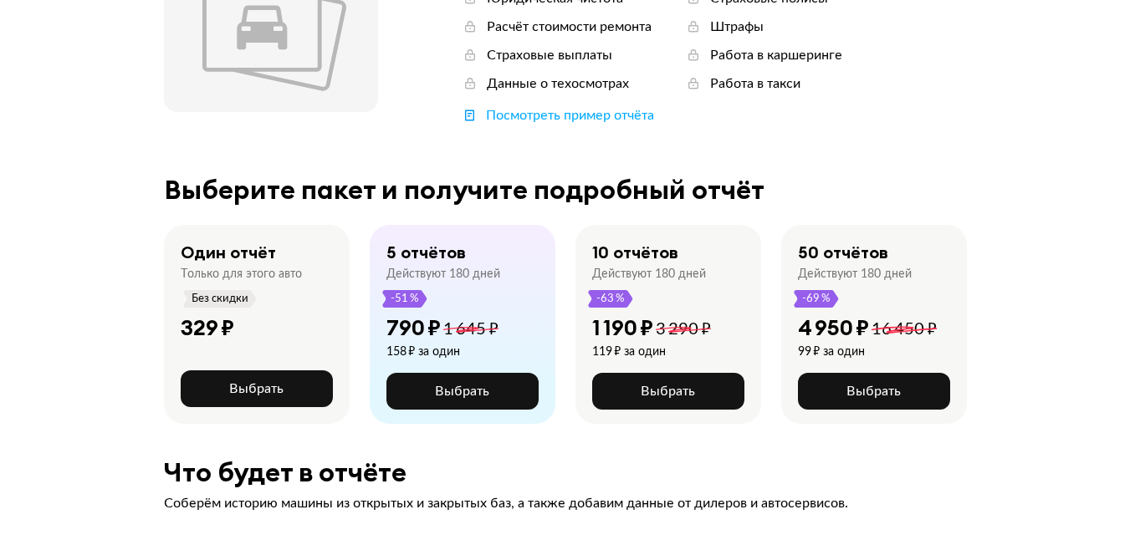
scroll to position [251, 0]
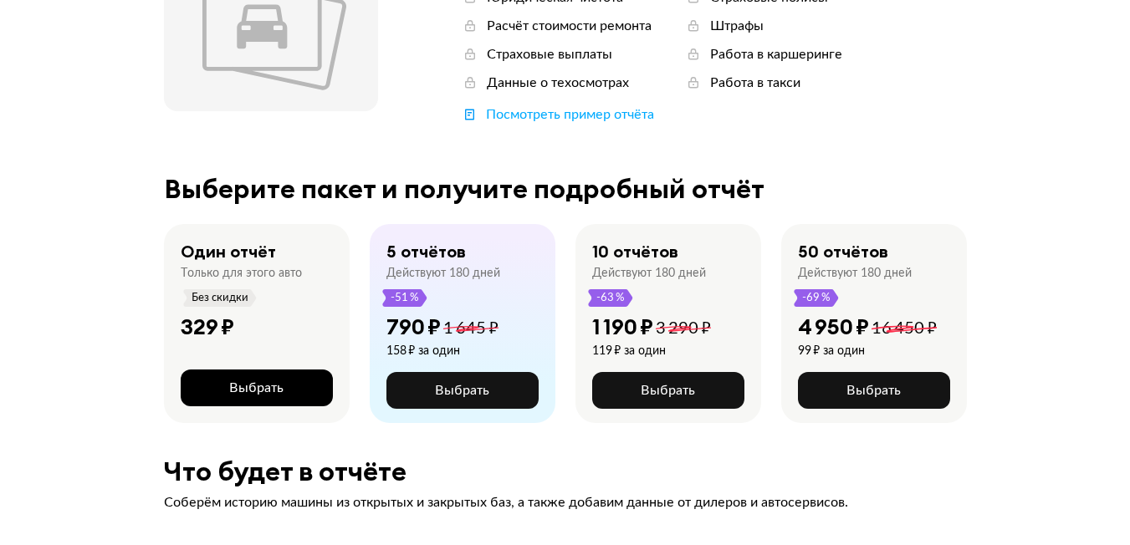
click at [248, 385] on span "Выбрать" at bounding box center [256, 387] width 54 height 13
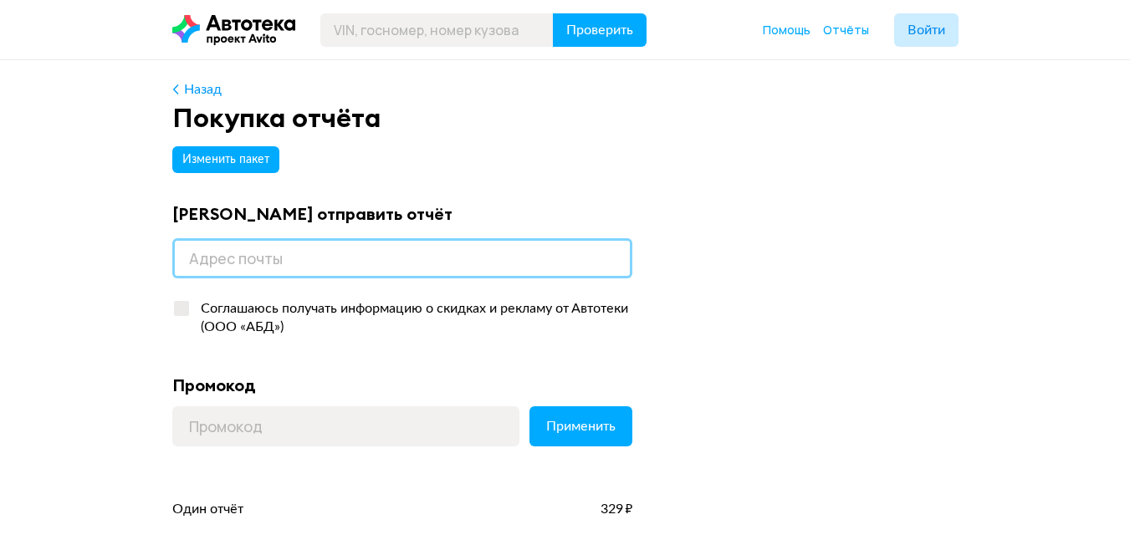
click at [277, 263] on input "email" at bounding box center [402, 258] width 460 height 40
type input "multicman@gmal.com"
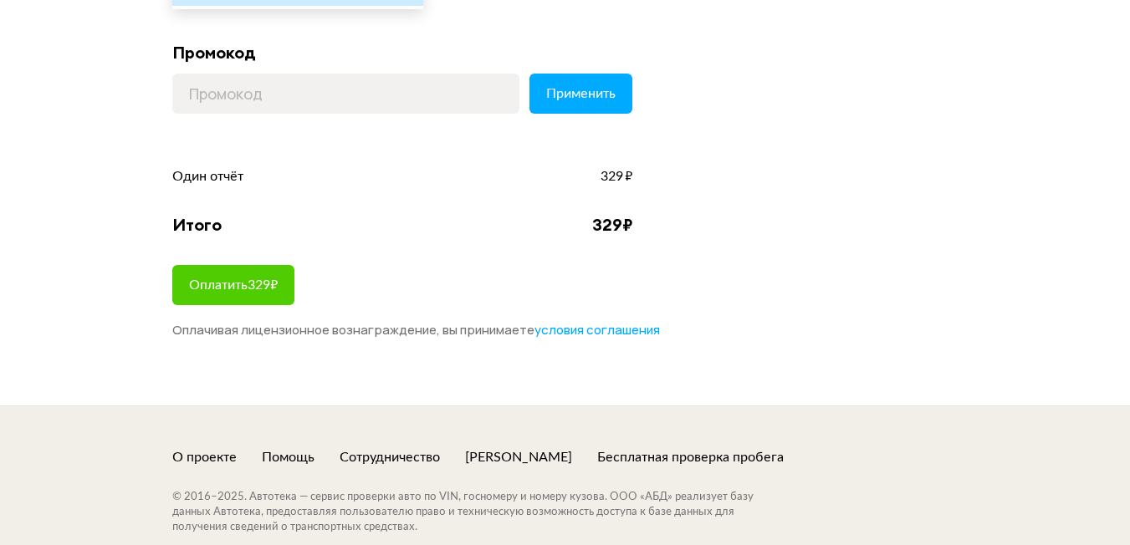
scroll to position [334, 0]
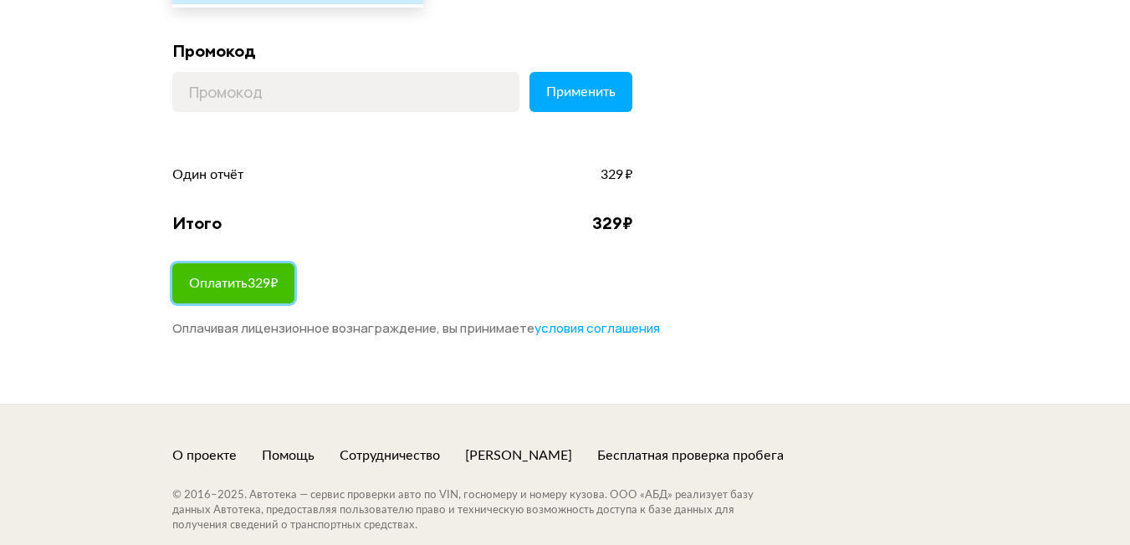
click at [237, 278] on span "Оплатить 329 ₽" at bounding box center [233, 283] width 89 height 13
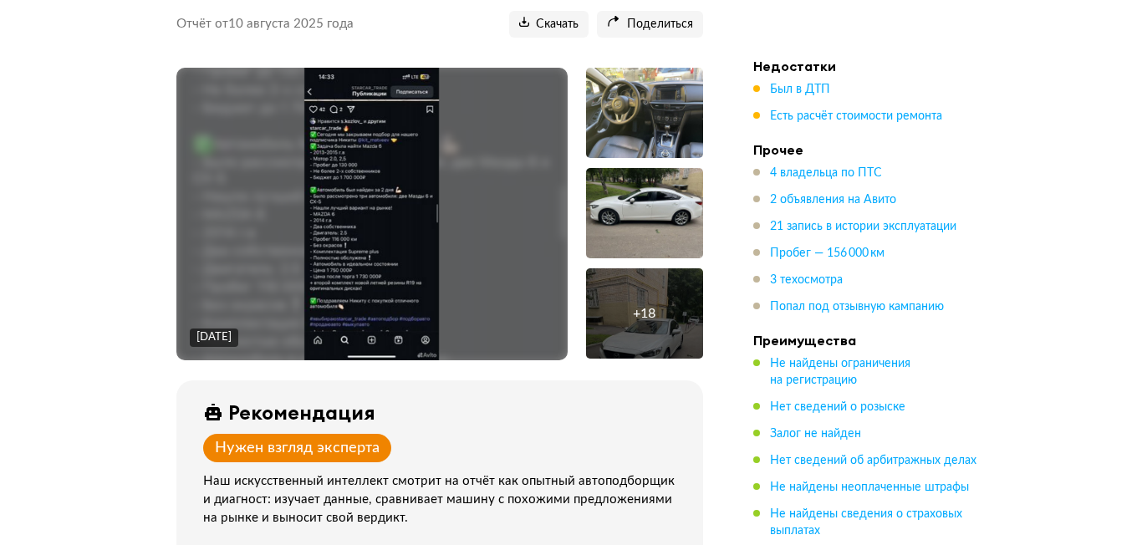
scroll to position [251, 0]
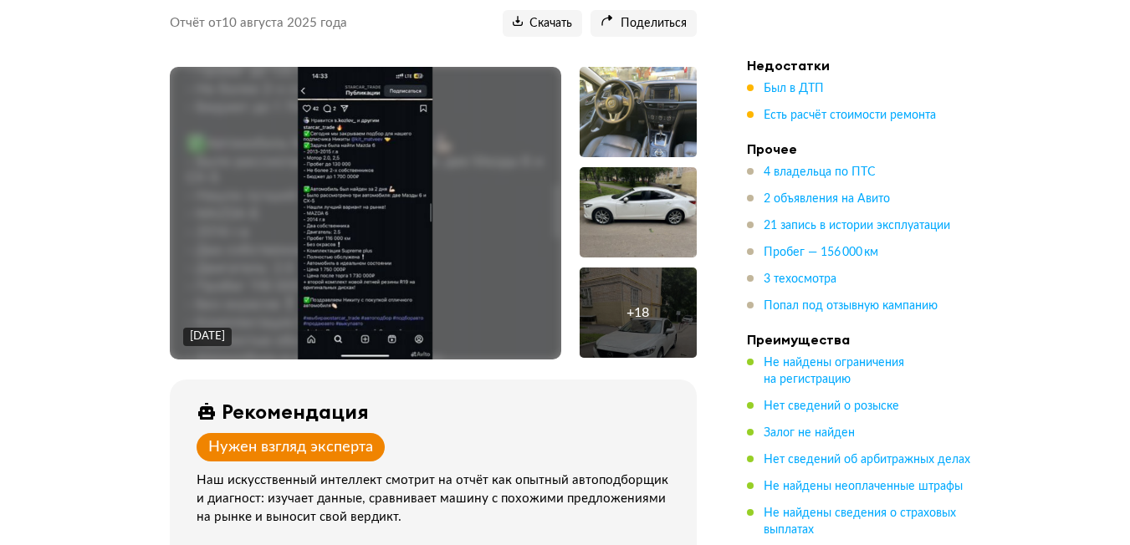
click at [399, 207] on img at bounding box center [365, 213] width 135 height 293
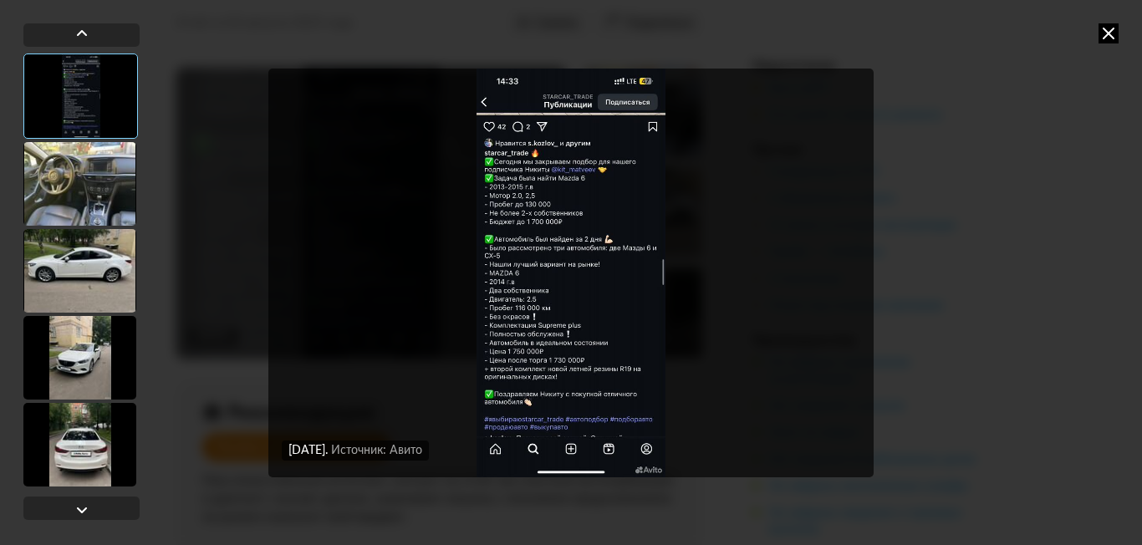
click at [555, 298] on img "Go to Slide 1" at bounding box center [570, 273] width 605 height 409
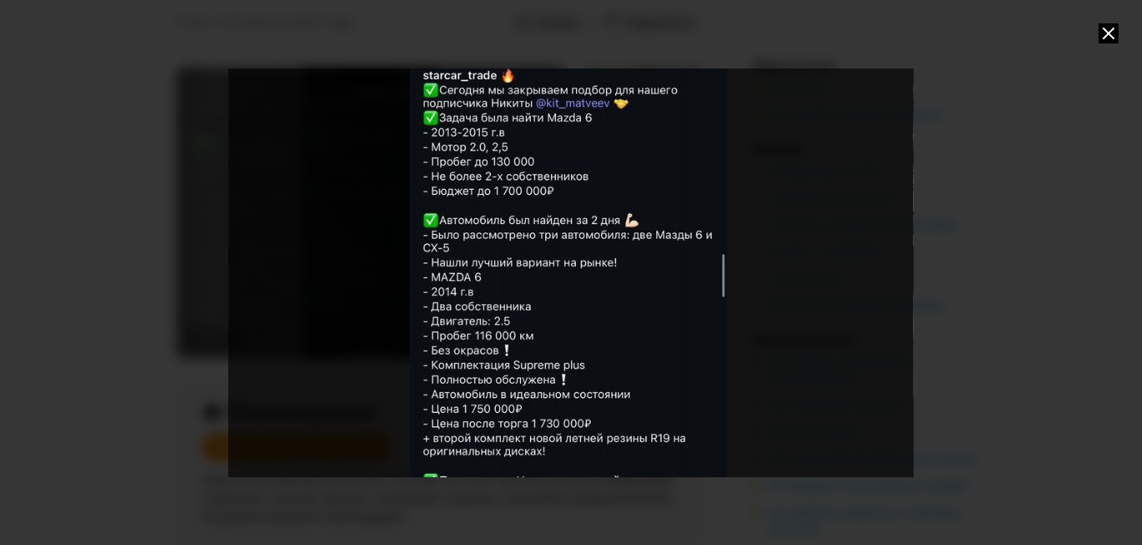
click at [976, 324] on div at bounding box center [571, 272] width 856 height 545
click at [842, 319] on div "Go to Slide 1" at bounding box center [567, 276] width 1151 height 687
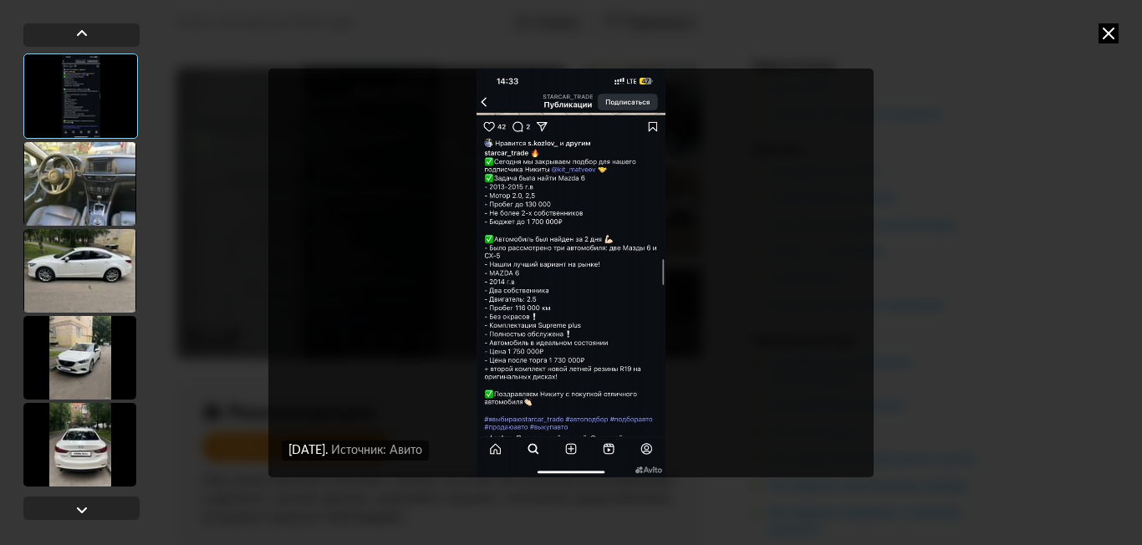
click at [75, 181] on div at bounding box center [79, 184] width 113 height 84
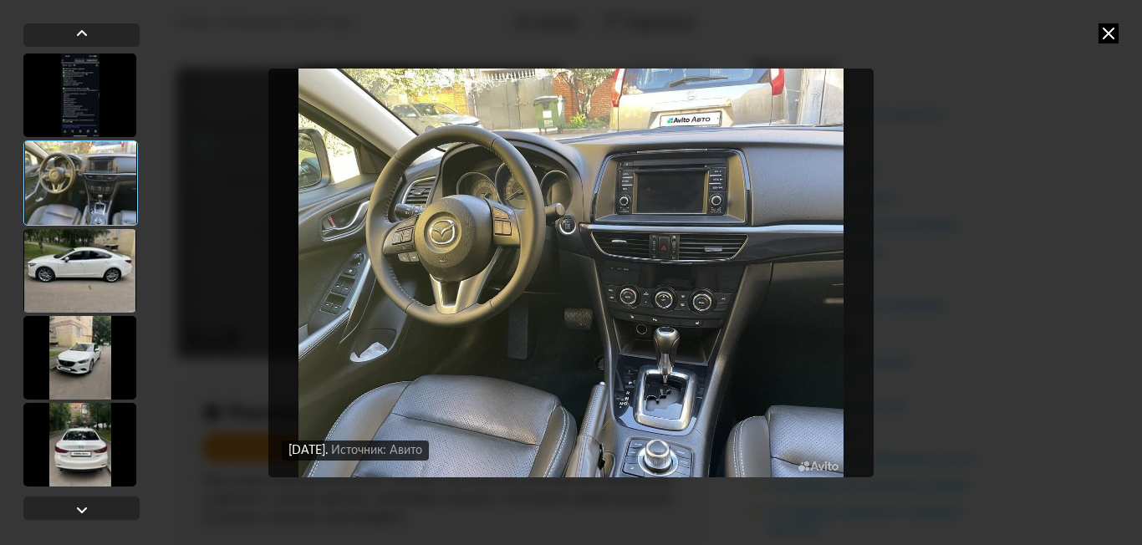
click at [94, 278] on div at bounding box center [79, 271] width 113 height 84
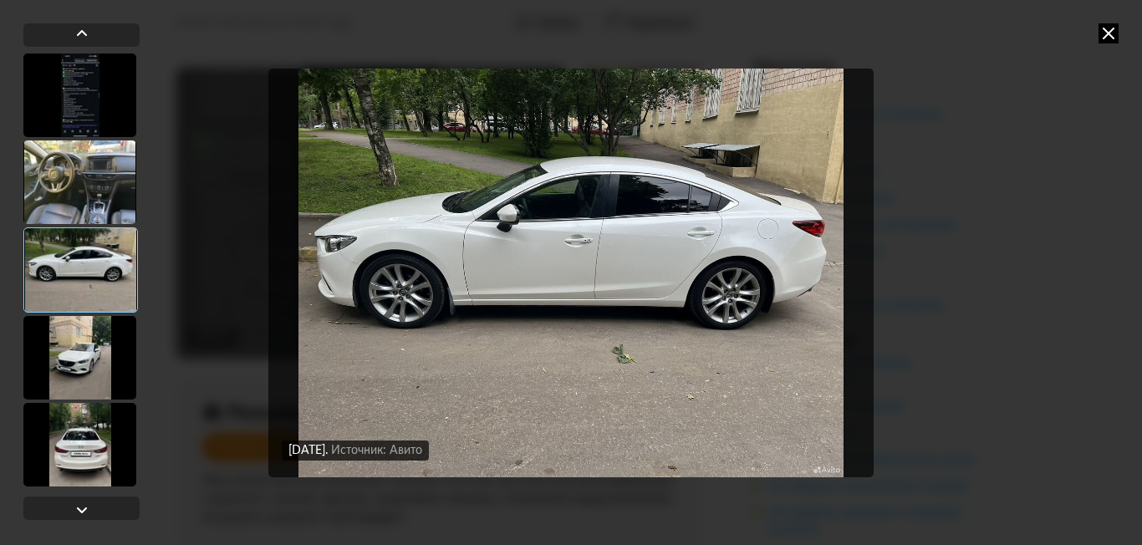
click at [84, 352] on div at bounding box center [79, 358] width 113 height 84
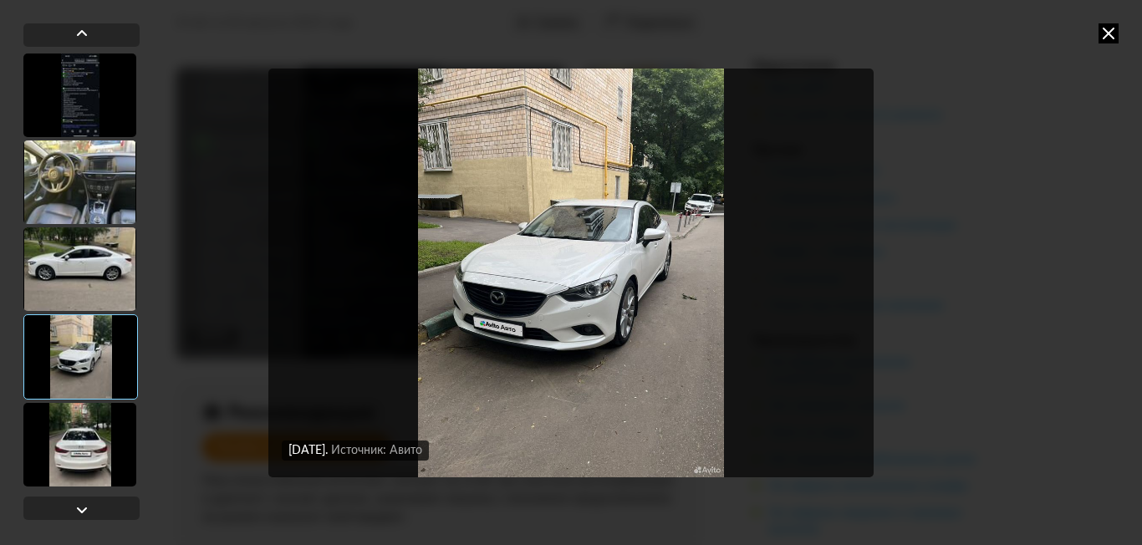
click at [79, 428] on div at bounding box center [79, 445] width 113 height 84
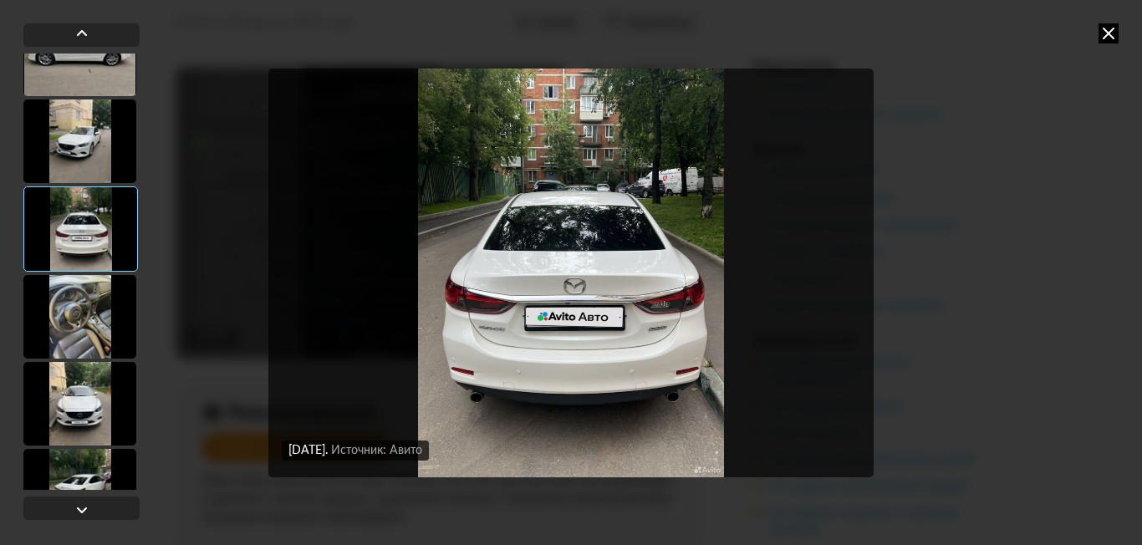
scroll to position [334, 0]
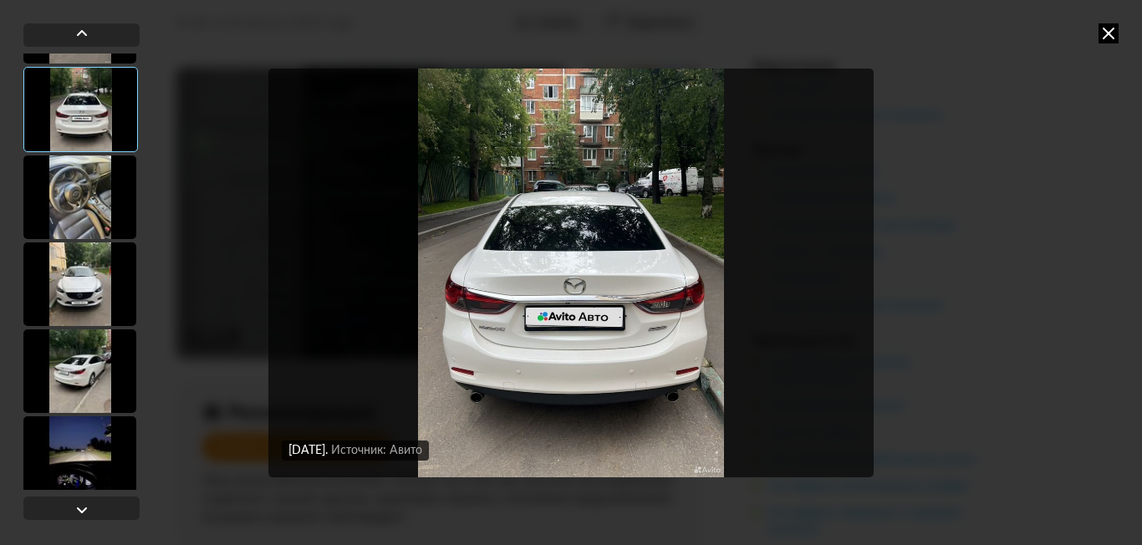
click at [74, 221] on div at bounding box center [79, 198] width 113 height 84
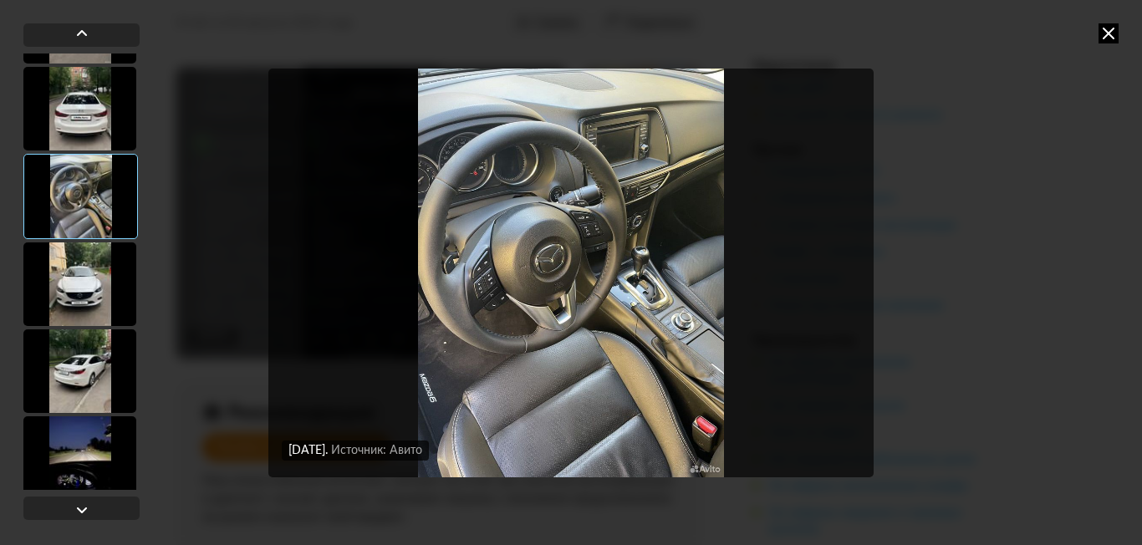
click at [76, 272] on div at bounding box center [79, 284] width 113 height 84
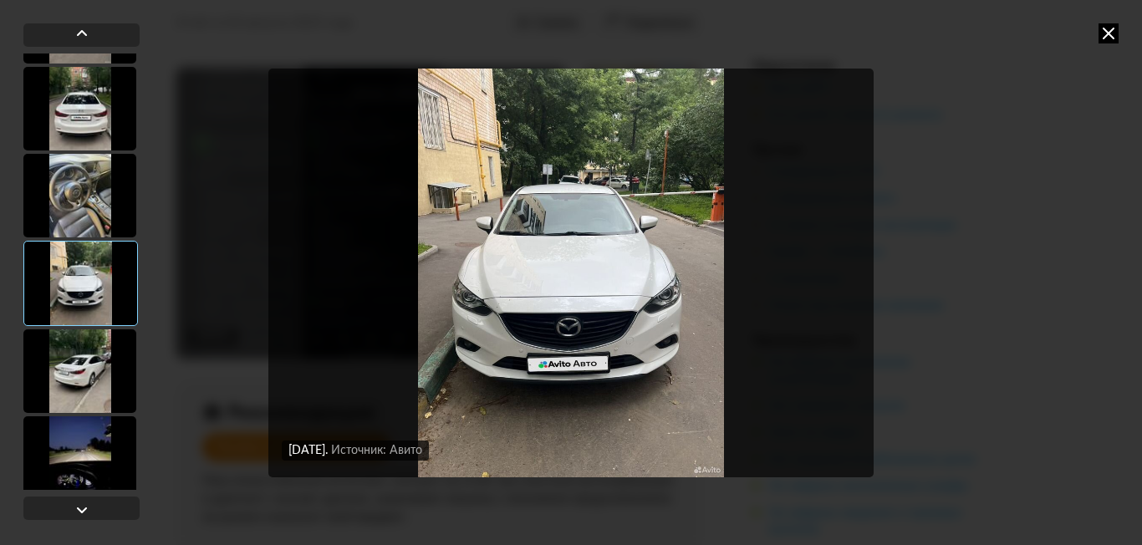
click at [69, 355] on div at bounding box center [79, 371] width 113 height 84
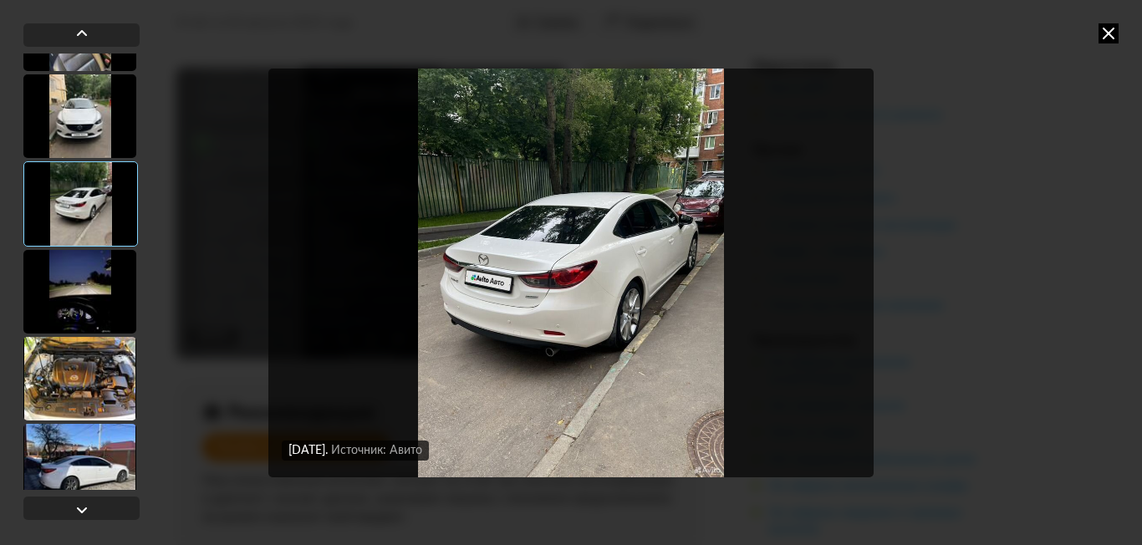
scroll to position [502, 0]
click at [83, 309] on div at bounding box center [79, 291] width 113 height 84
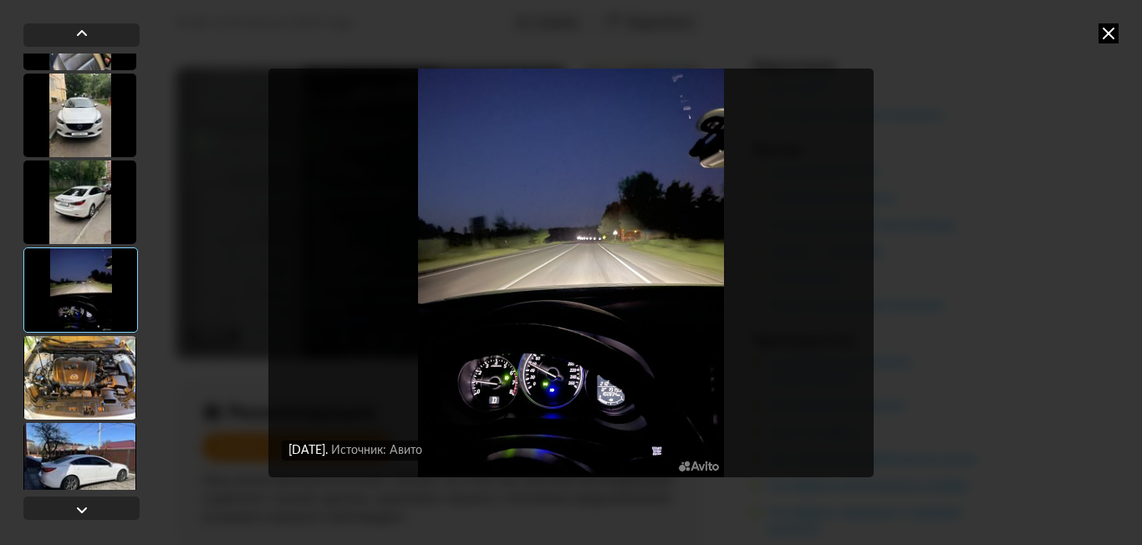
click at [83, 358] on div at bounding box center [79, 378] width 113 height 84
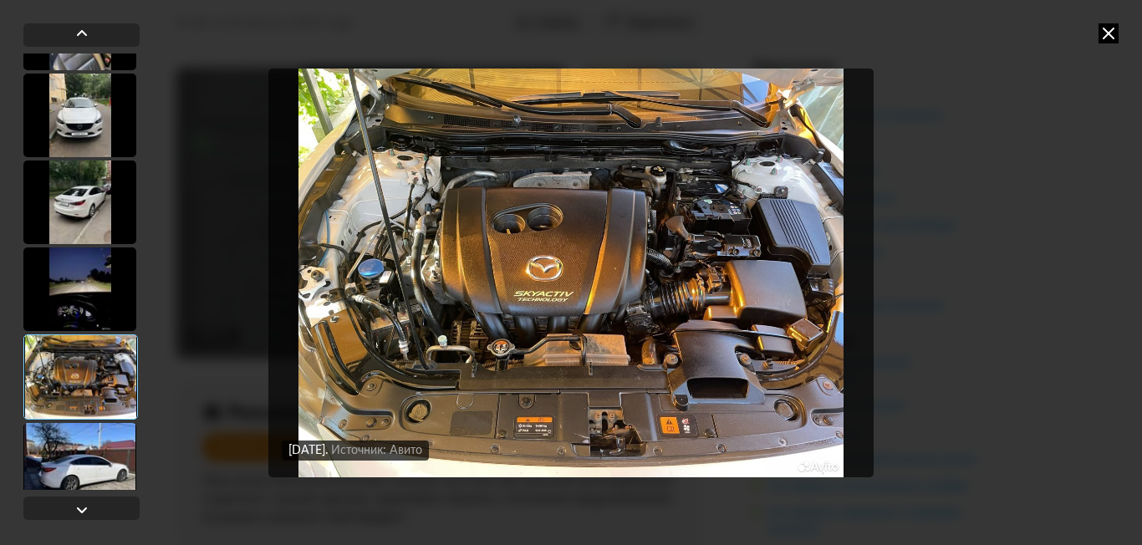
scroll to position [585, 0]
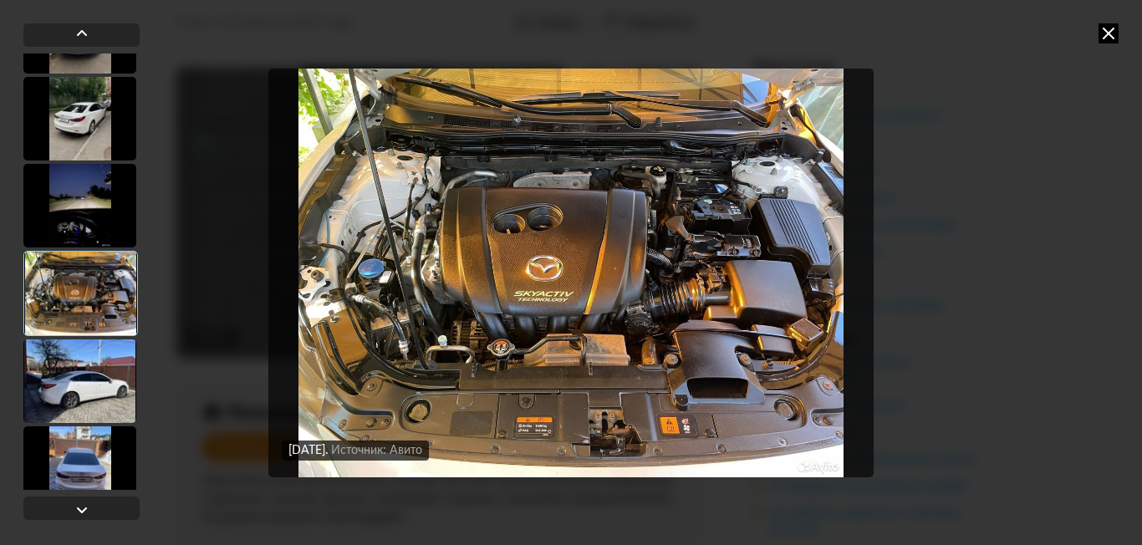
click at [81, 381] on div at bounding box center [79, 381] width 113 height 84
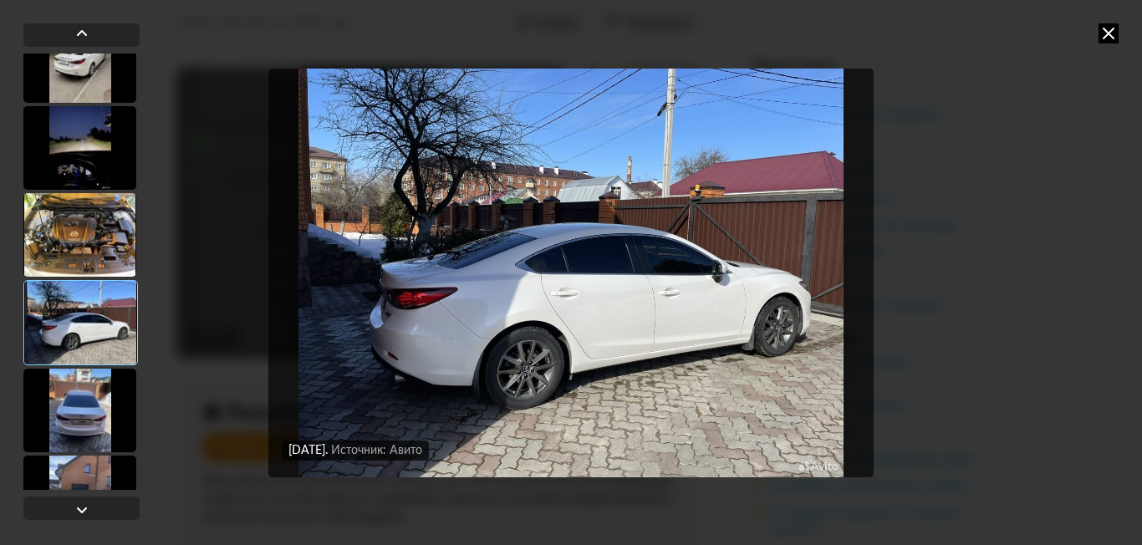
scroll to position [669, 0]
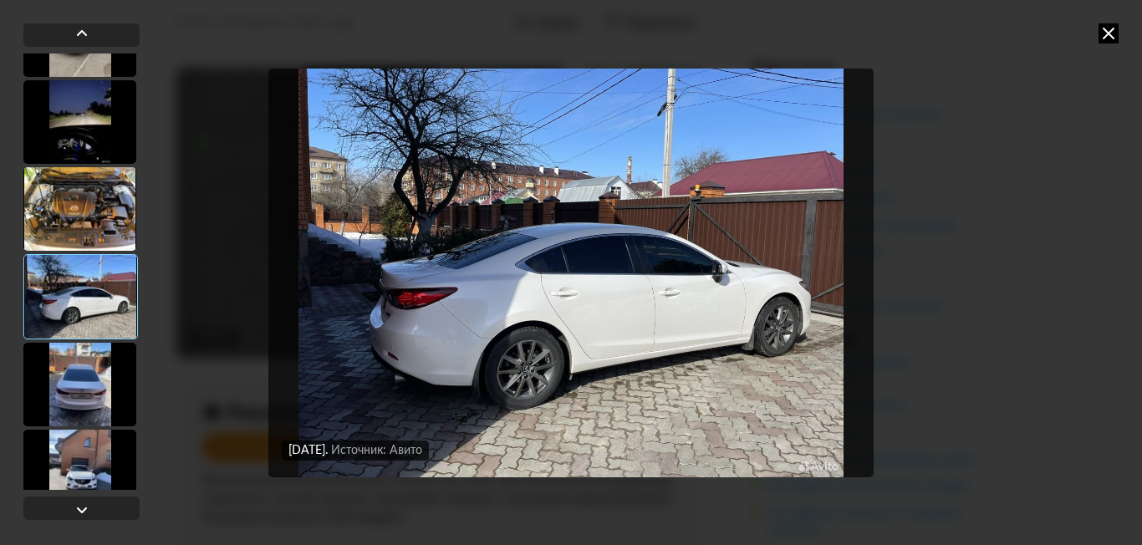
click at [81, 377] on div at bounding box center [79, 385] width 113 height 84
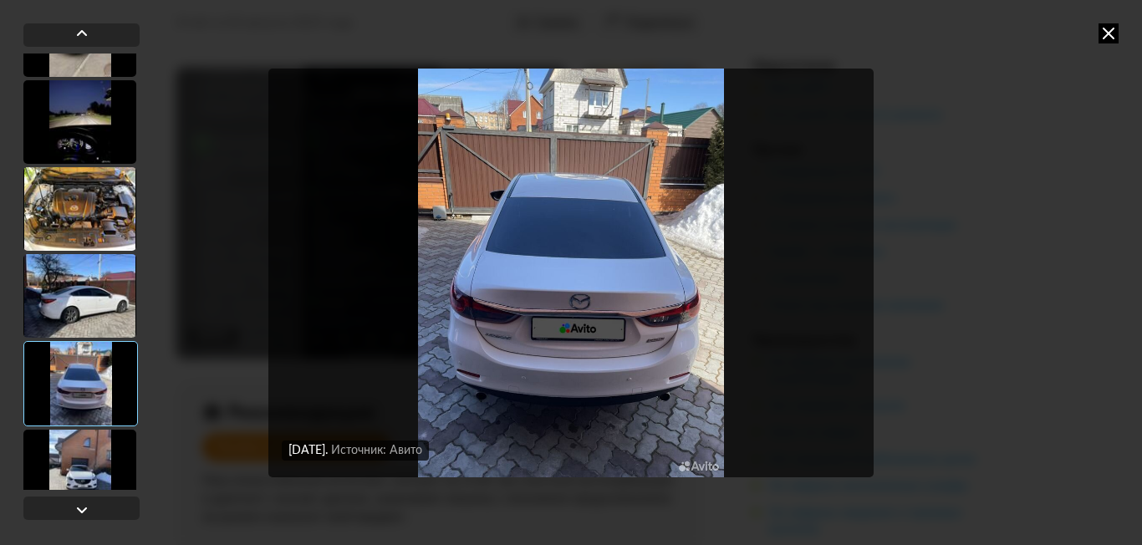
scroll to position [753, 0]
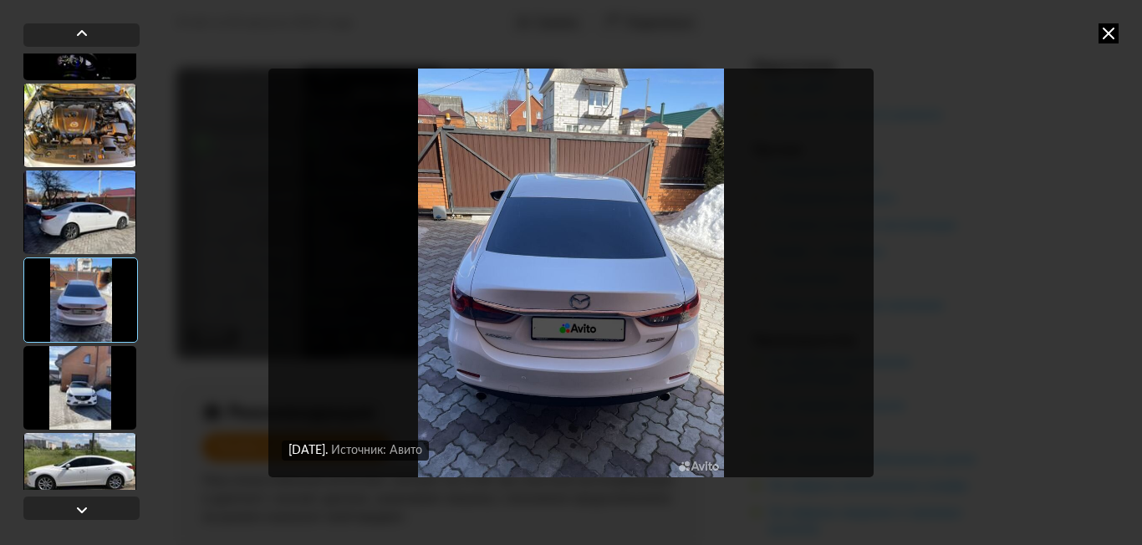
click at [81, 377] on div at bounding box center [79, 388] width 113 height 84
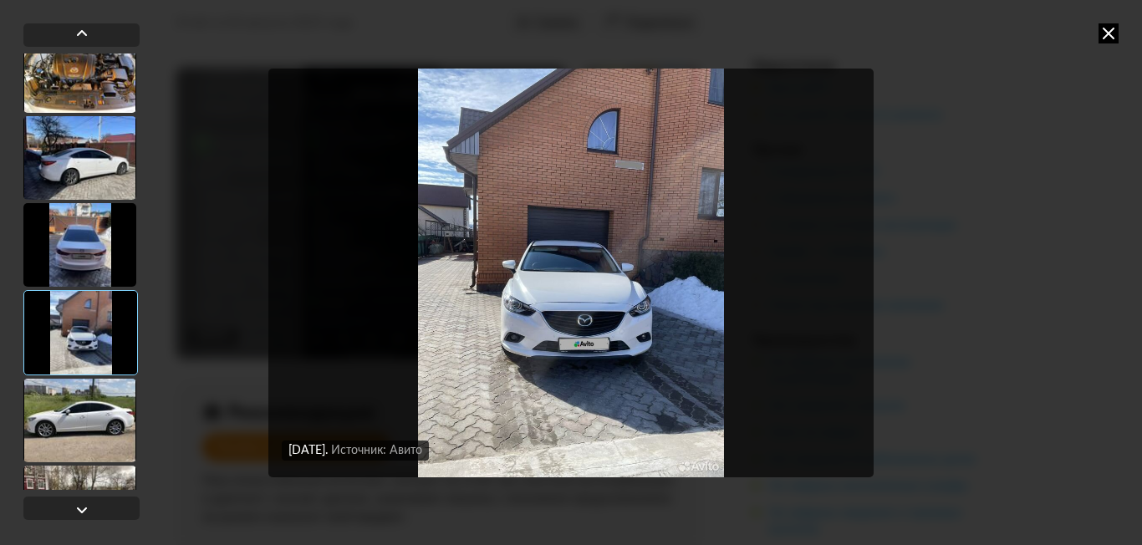
scroll to position [836, 0]
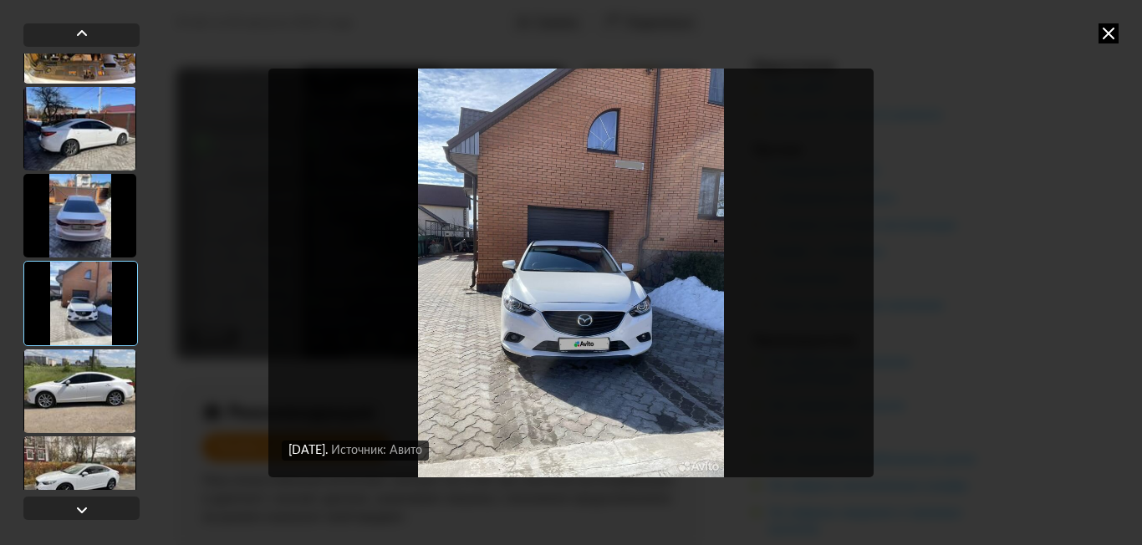
click at [81, 377] on div at bounding box center [79, 392] width 113 height 84
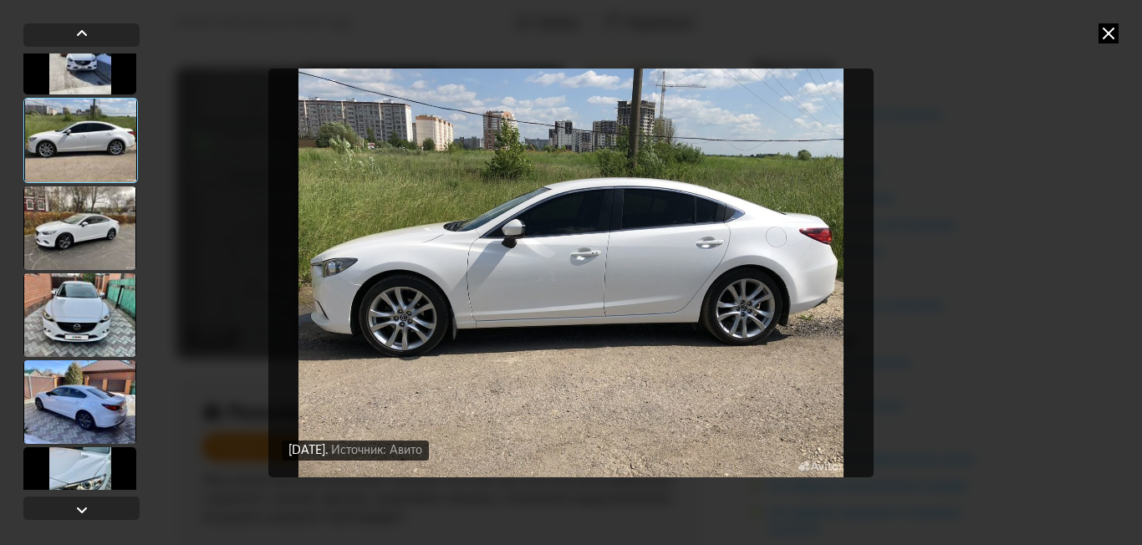
scroll to position [1087, 0]
click at [89, 332] on div at bounding box center [79, 315] width 113 height 84
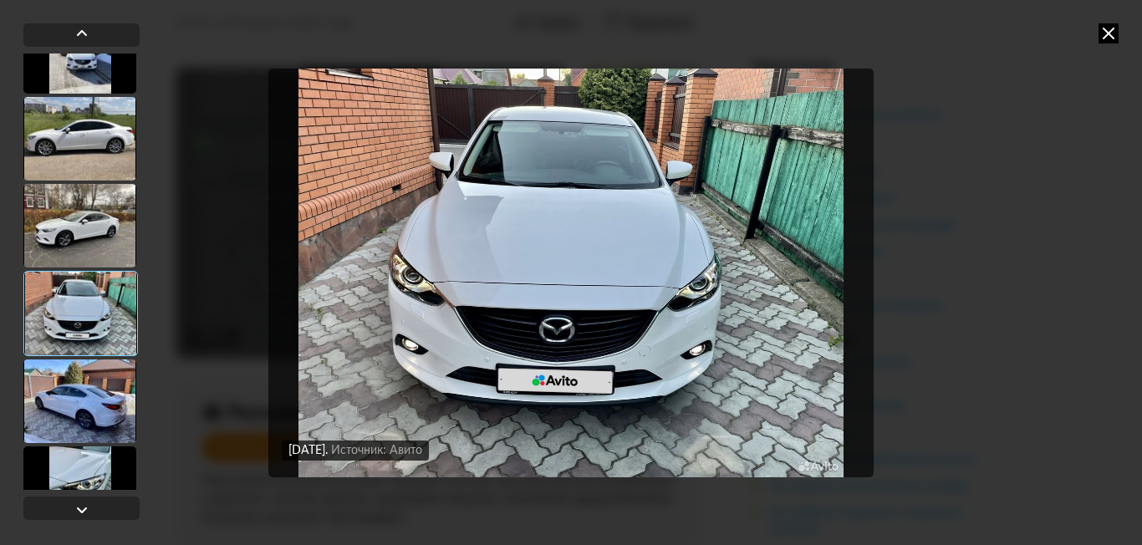
click at [86, 380] on div at bounding box center [79, 402] width 113 height 84
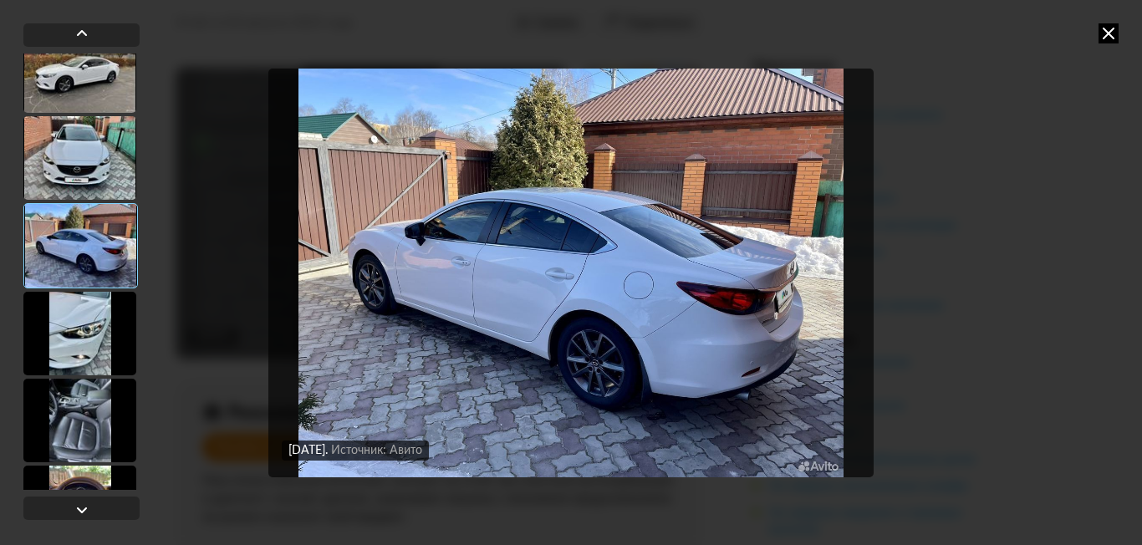
scroll to position [1254, 0]
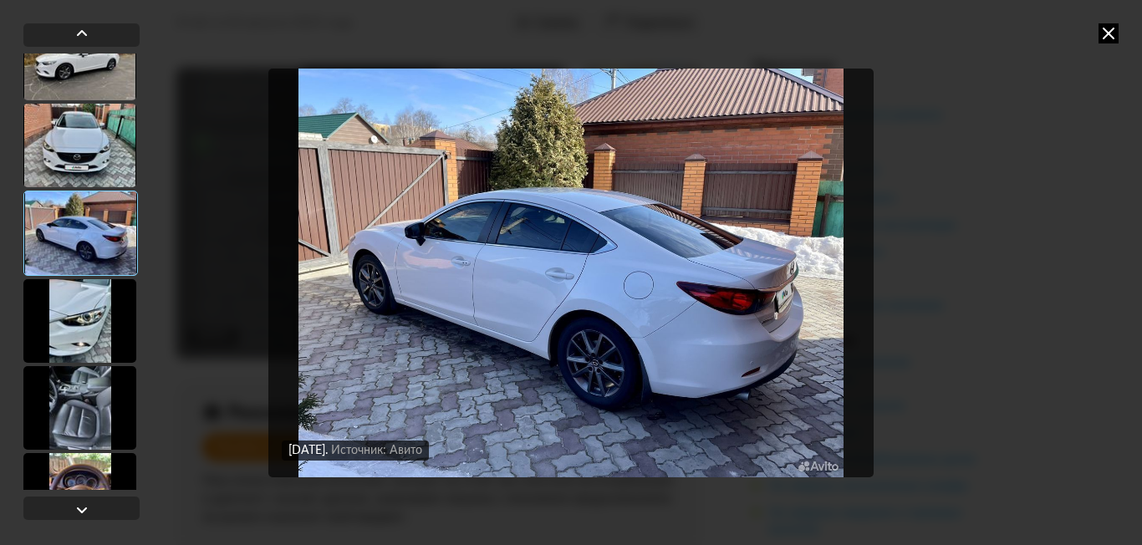
click at [84, 340] on div at bounding box center [79, 321] width 113 height 84
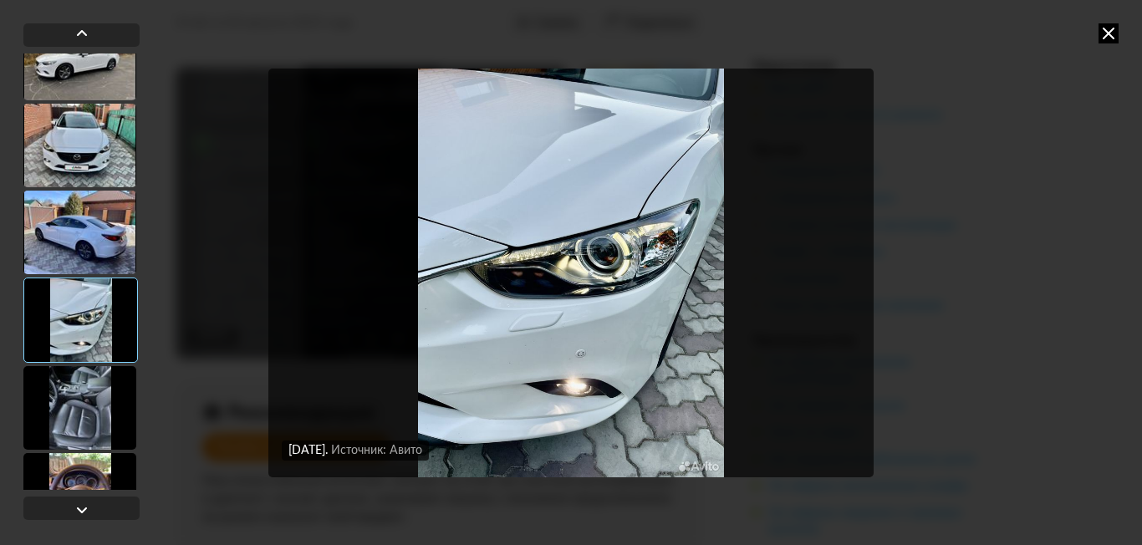
click at [88, 375] on div at bounding box center [79, 408] width 113 height 84
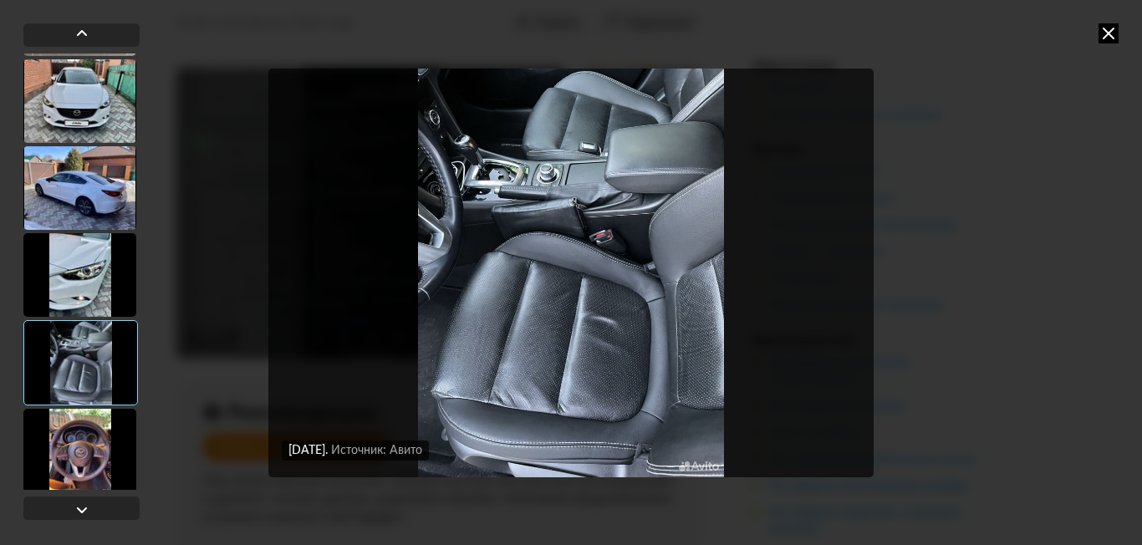
scroll to position [1338, 0]
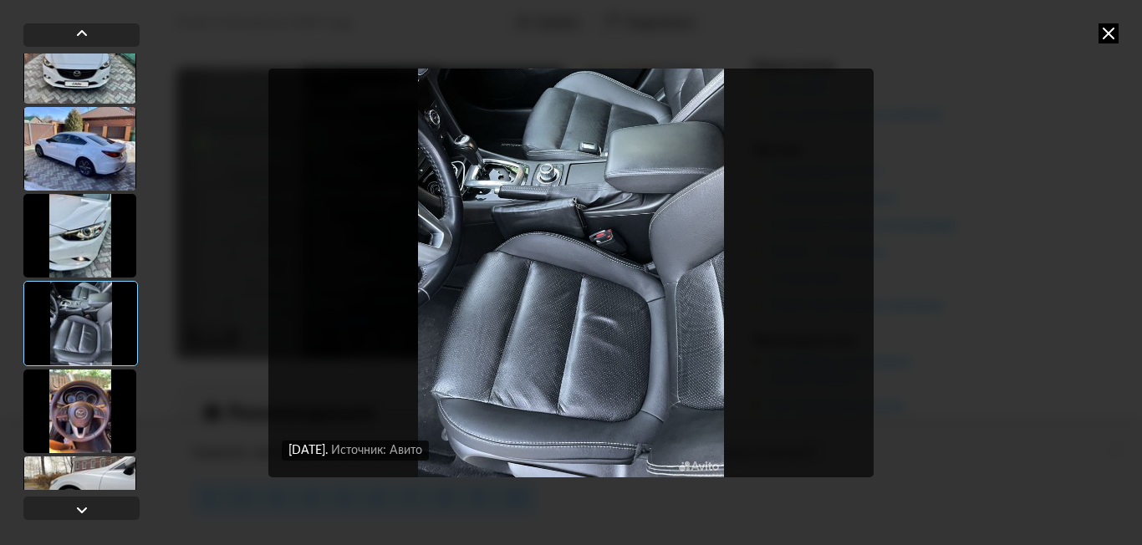
click at [77, 339] on div at bounding box center [80, 323] width 115 height 85
click at [539, 370] on img "Go to Slide 19" at bounding box center [570, 273] width 605 height 409
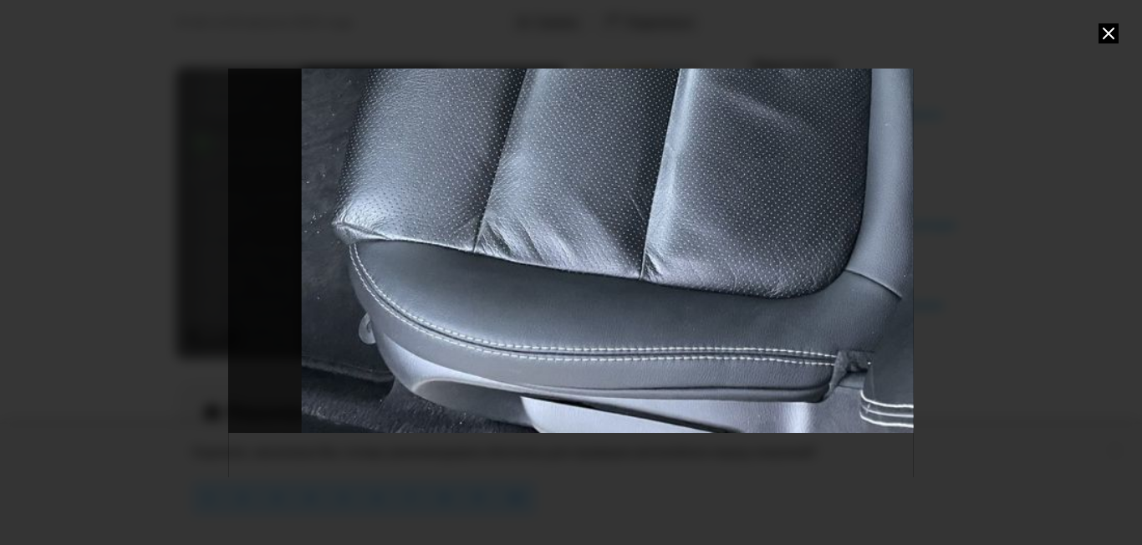
drag, startPoint x: 459, startPoint y: 421, endPoint x: 393, endPoint y: 290, distance: 147.0
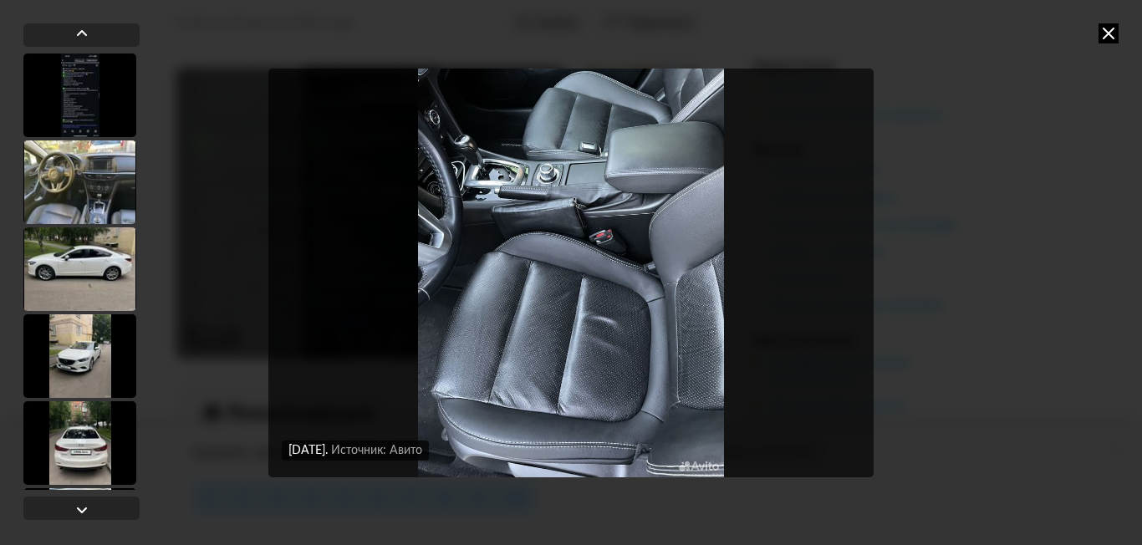
click at [67, 367] on div at bounding box center [79, 356] width 113 height 84
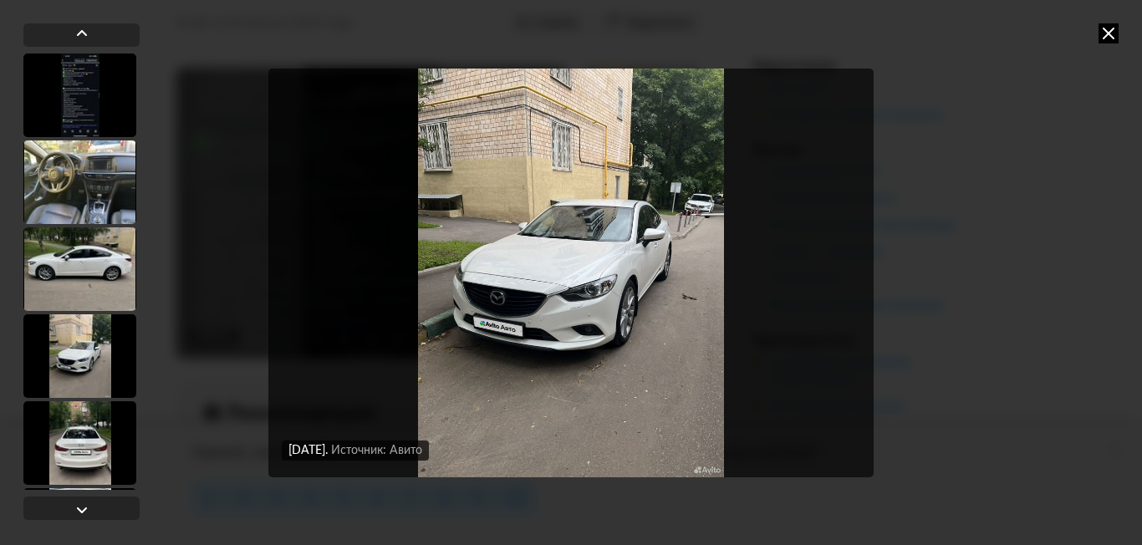
click at [74, 423] on div at bounding box center [79, 443] width 113 height 84
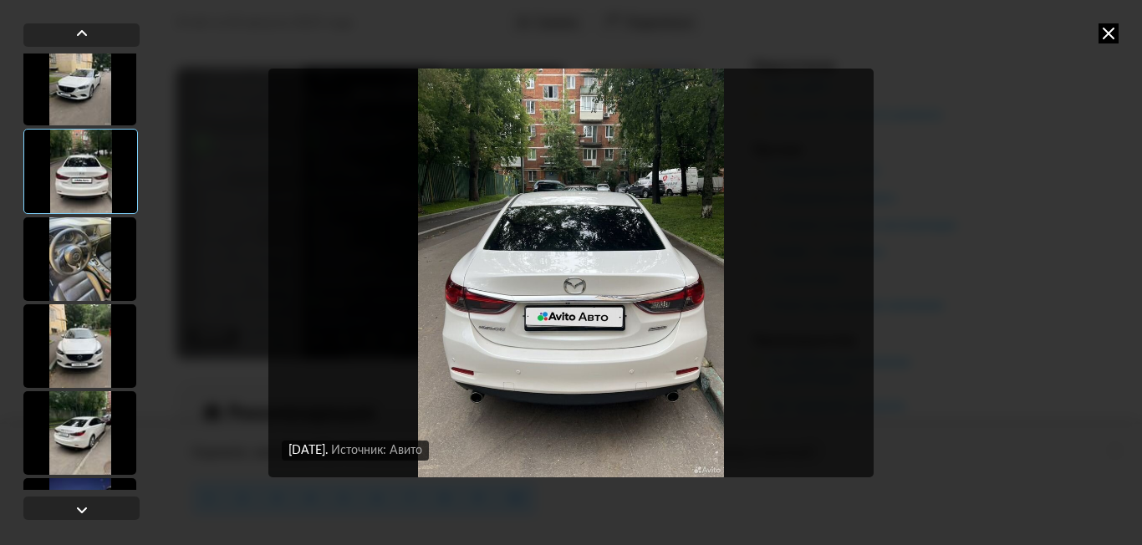
scroll to position [334, 0]
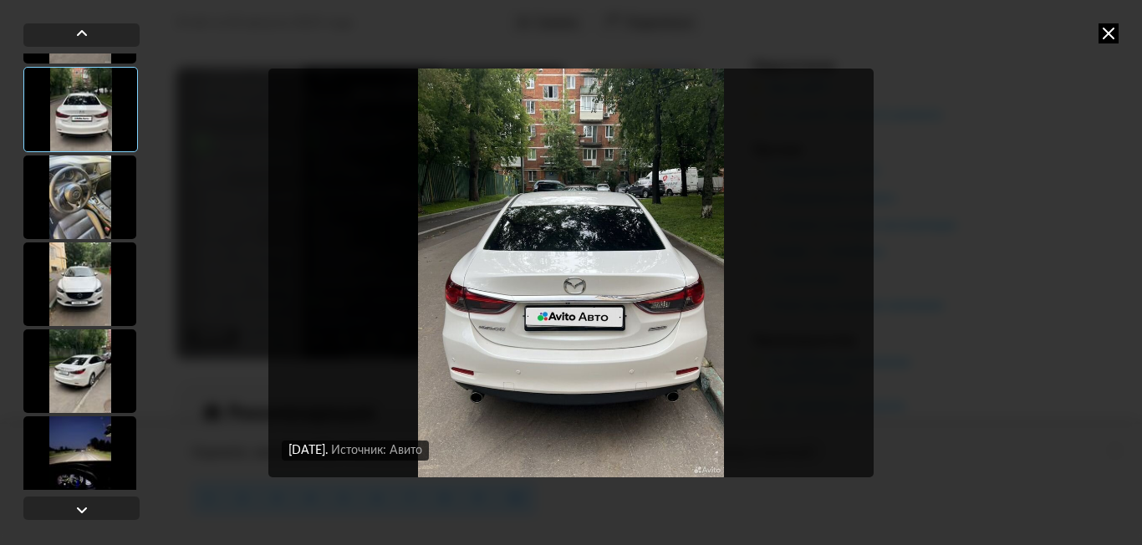
click at [84, 218] on div at bounding box center [79, 198] width 113 height 84
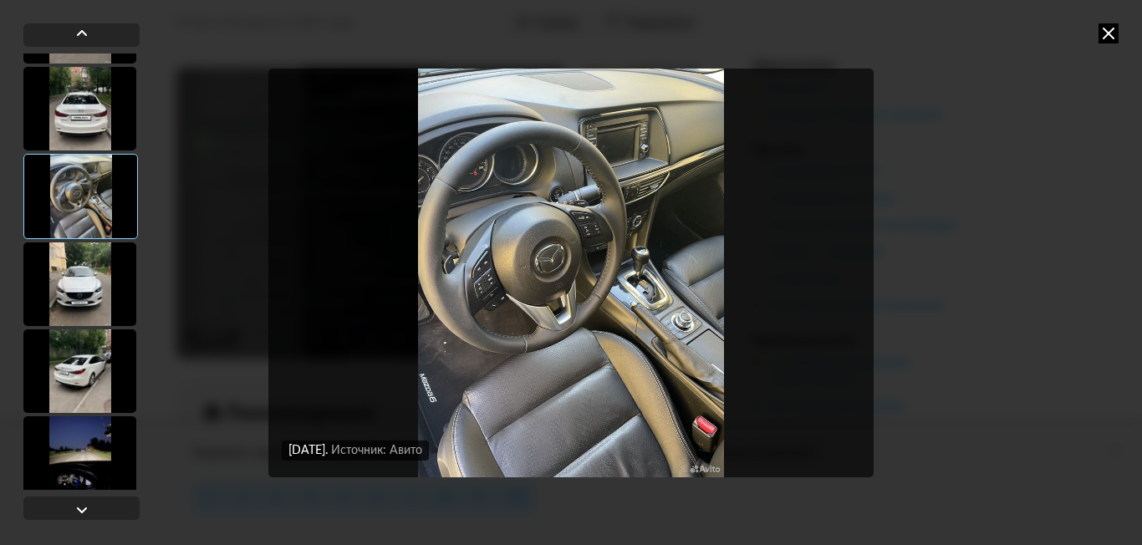
click at [77, 272] on div at bounding box center [79, 284] width 113 height 84
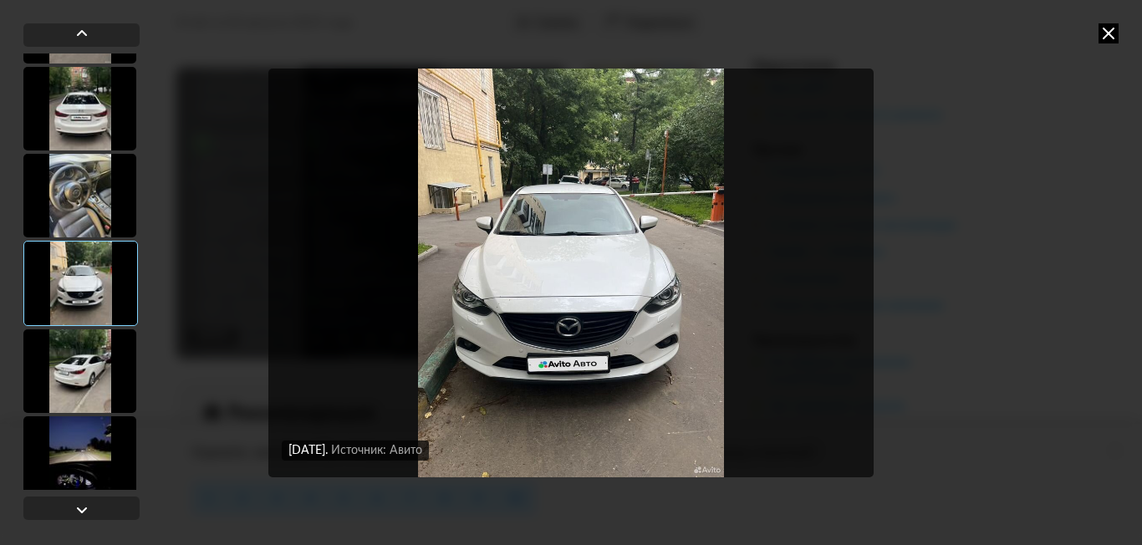
click at [84, 355] on div at bounding box center [79, 371] width 113 height 84
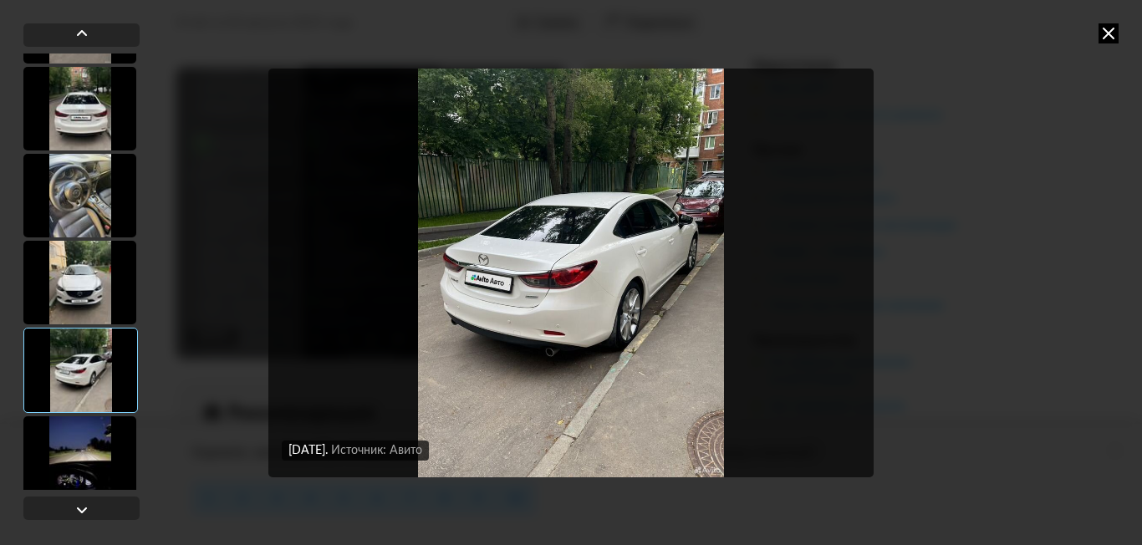
click at [89, 207] on div at bounding box center [79, 196] width 113 height 84
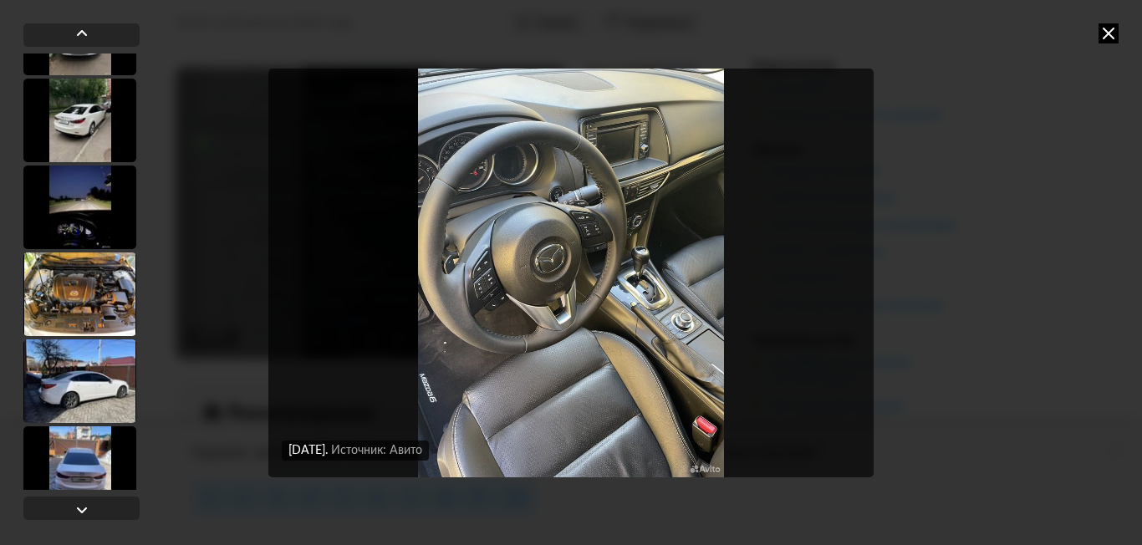
click at [84, 222] on div at bounding box center [79, 208] width 113 height 84
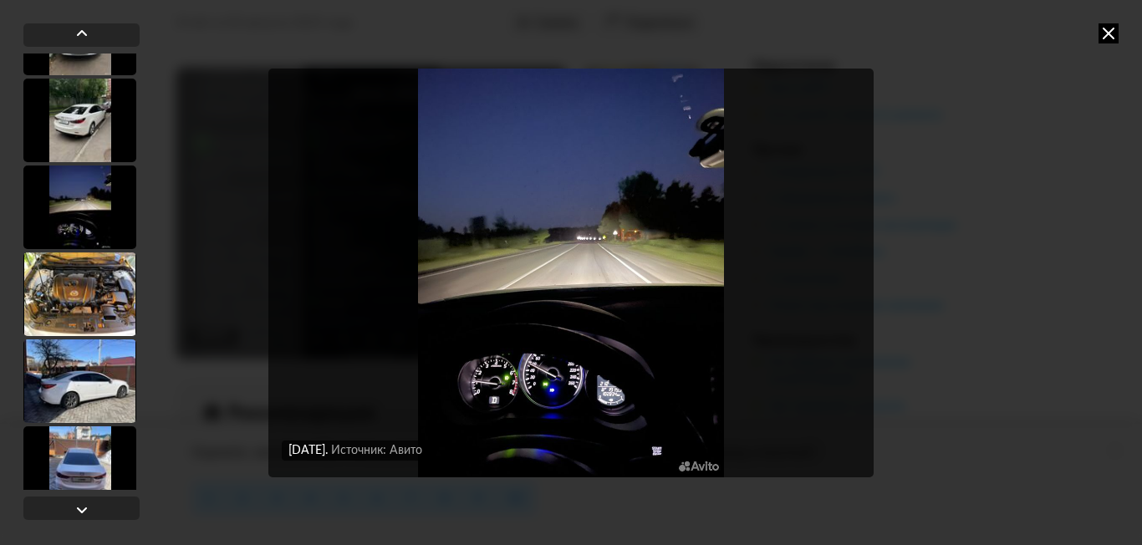
click at [75, 288] on div at bounding box center [79, 295] width 113 height 84
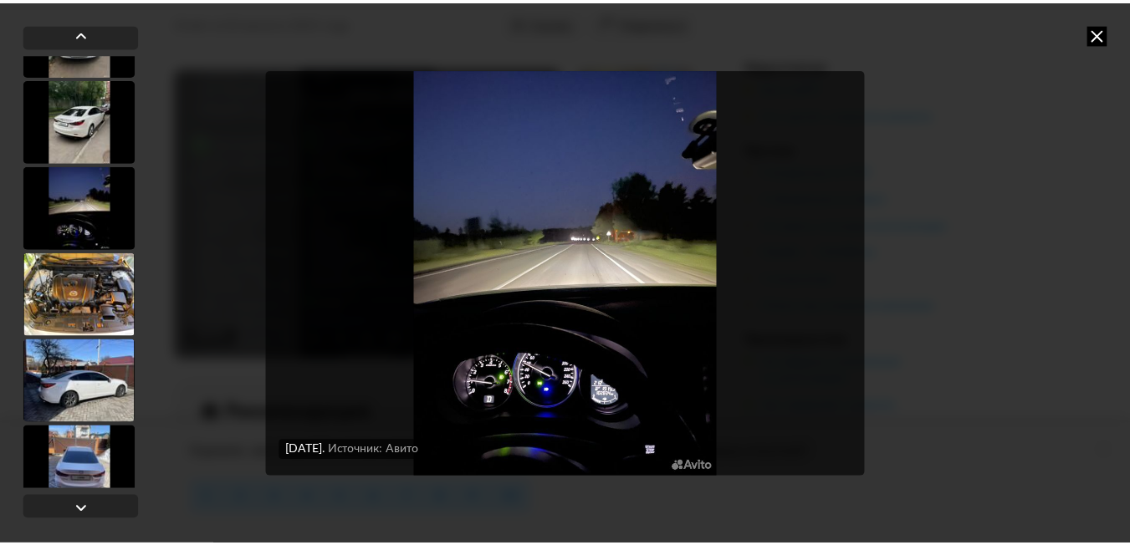
scroll to position [584, 0]
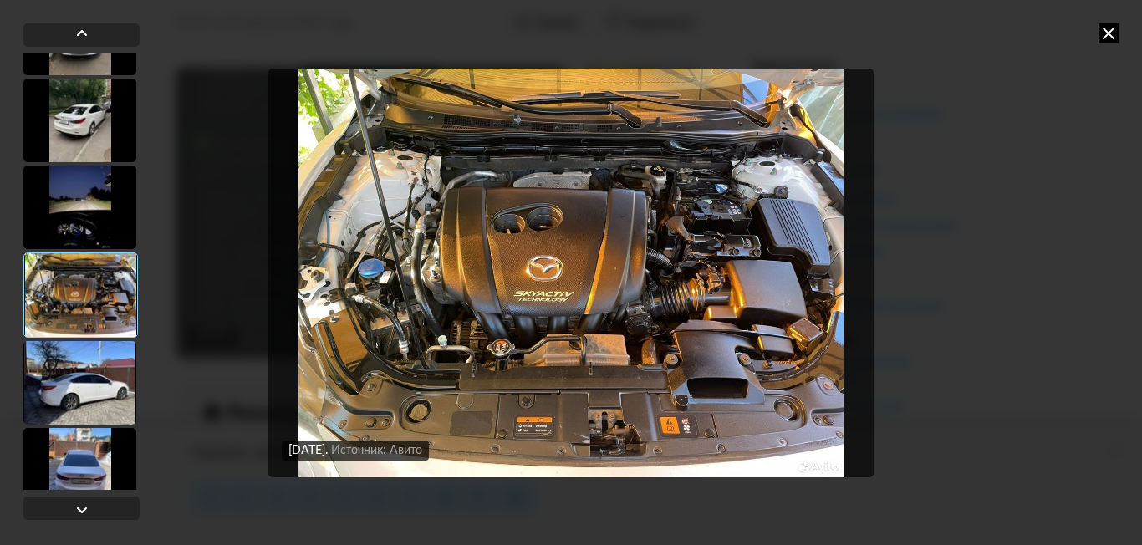
click at [1114, 40] on icon at bounding box center [1109, 33] width 20 height 20
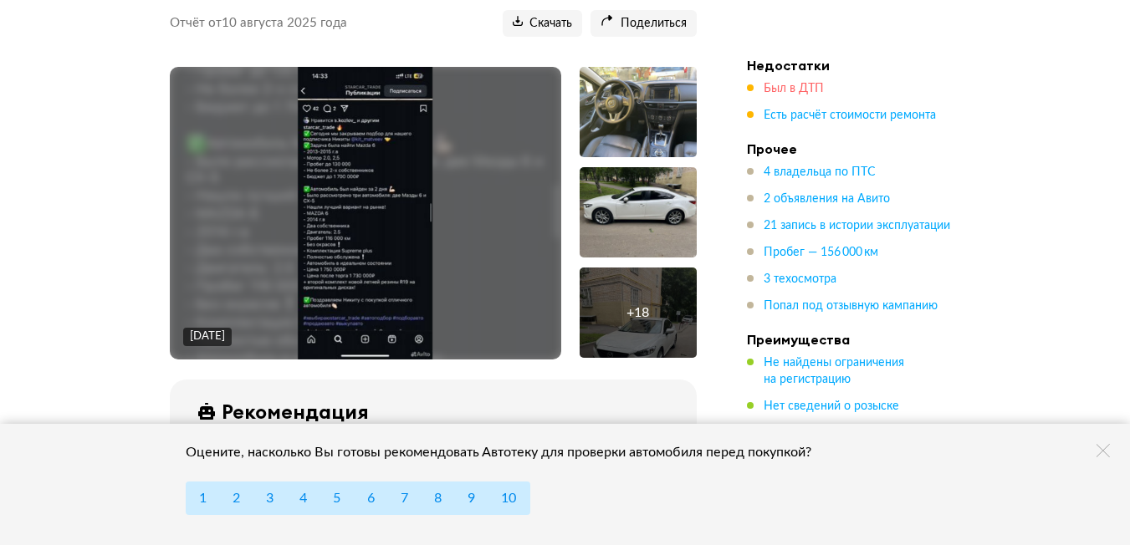
click at [801, 83] on span "Был в ДТП" at bounding box center [793, 89] width 60 height 12
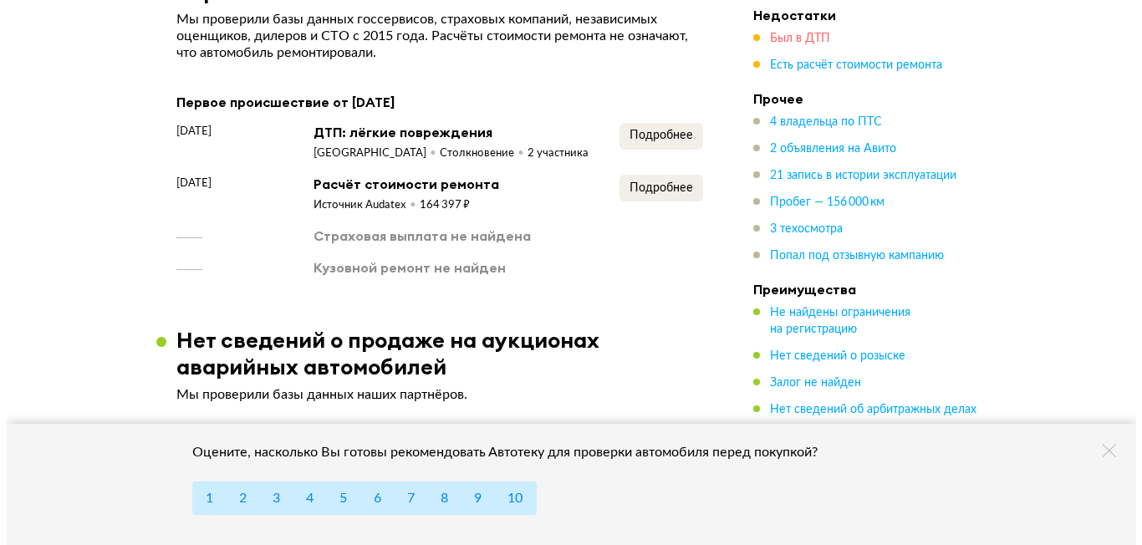
scroll to position [2806, 0]
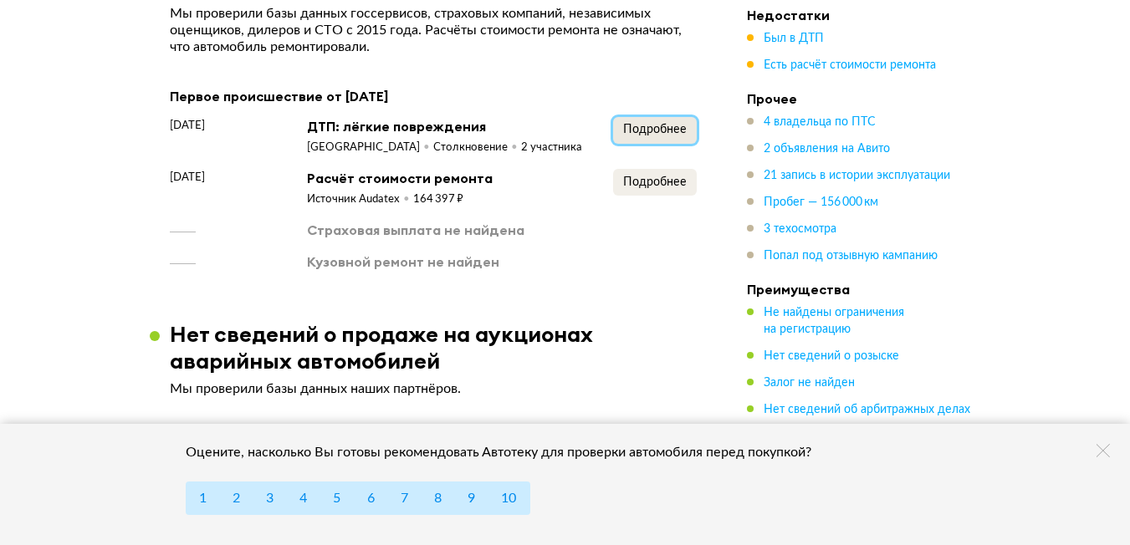
click at [650, 124] on span "Подробнее" at bounding box center [655, 130] width 64 height 12
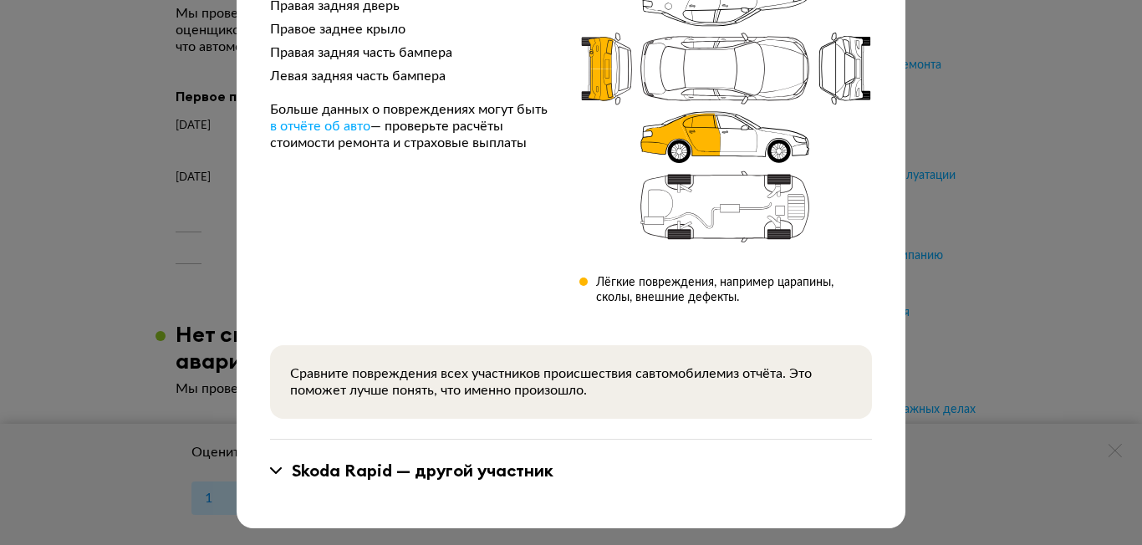
scroll to position [0, 0]
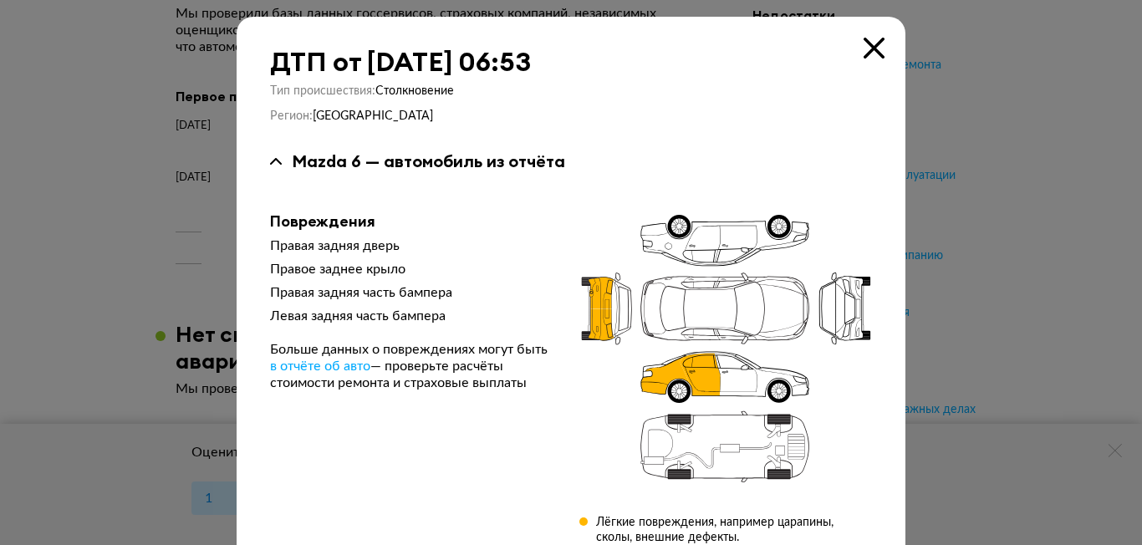
click at [870, 47] on icon at bounding box center [874, 48] width 21 height 21
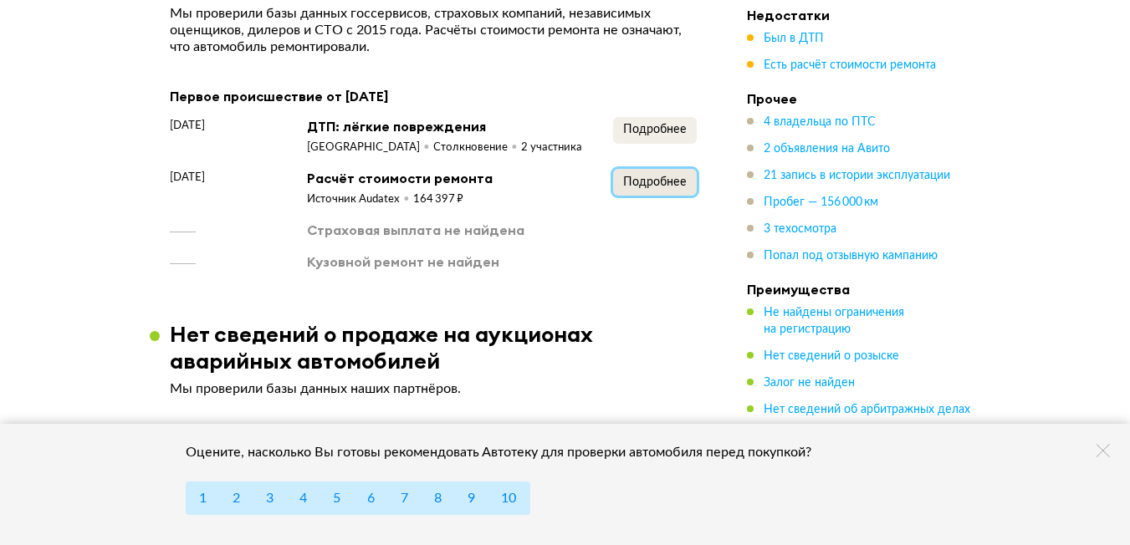
click at [638, 176] on span "Подробнее" at bounding box center [655, 182] width 64 height 12
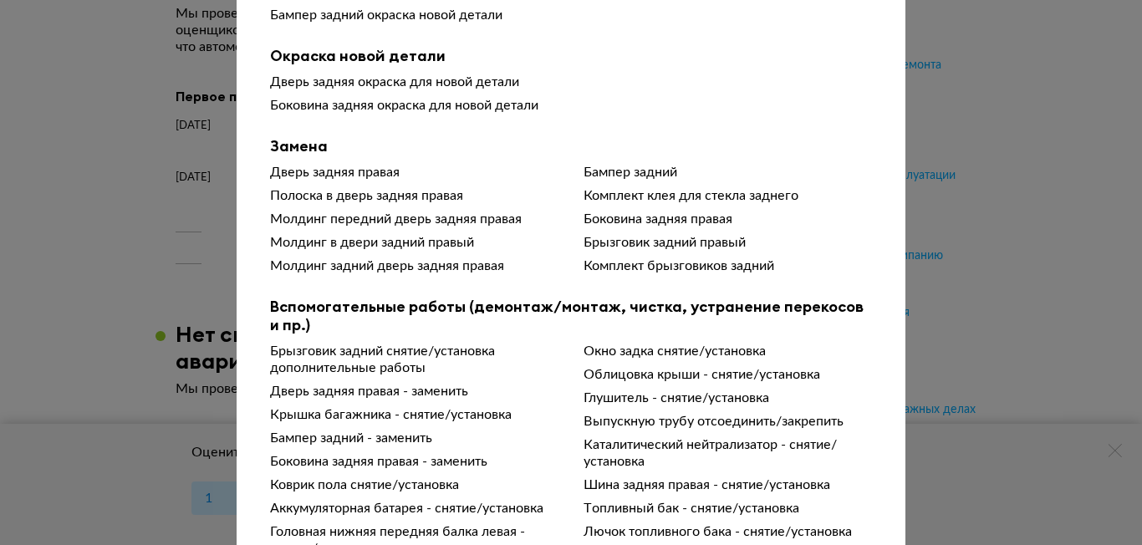
scroll to position [404, 0]
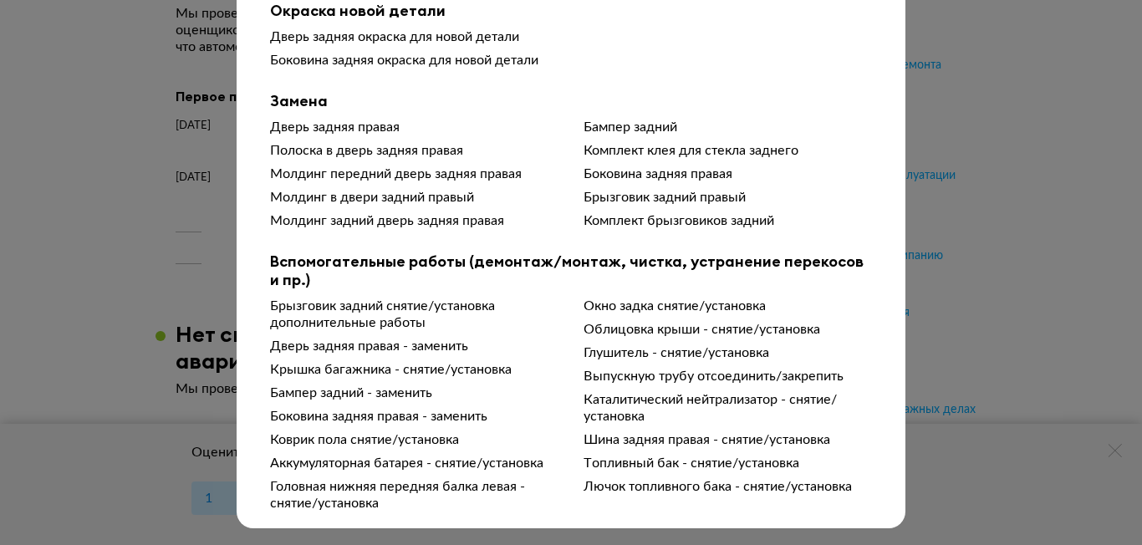
click at [1019, 194] on div "Подробности расчёта Чтобы вам было проще разобраться в данных от СТО, мы обрабо…" at bounding box center [571, 272] width 1142 height 545
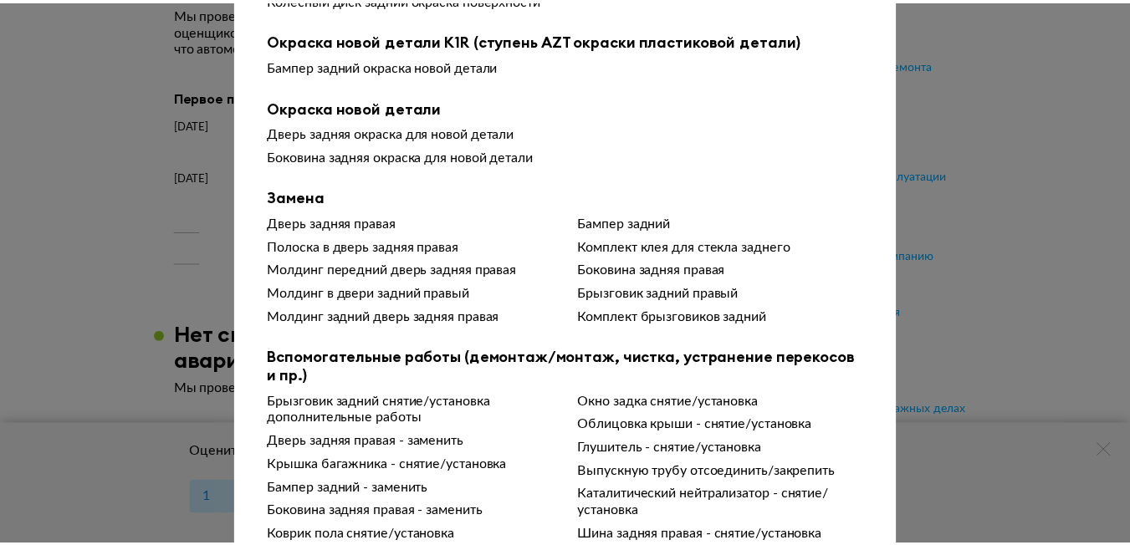
scroll to position [0, 0]
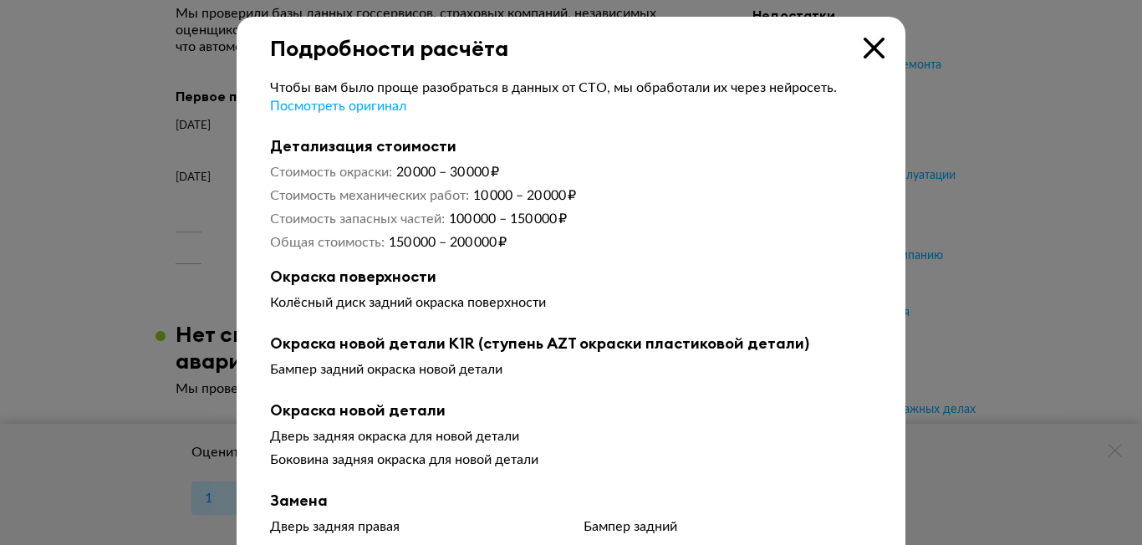
click at [874, 49] on icon at bounding box center [874, 48] width 21 height 21
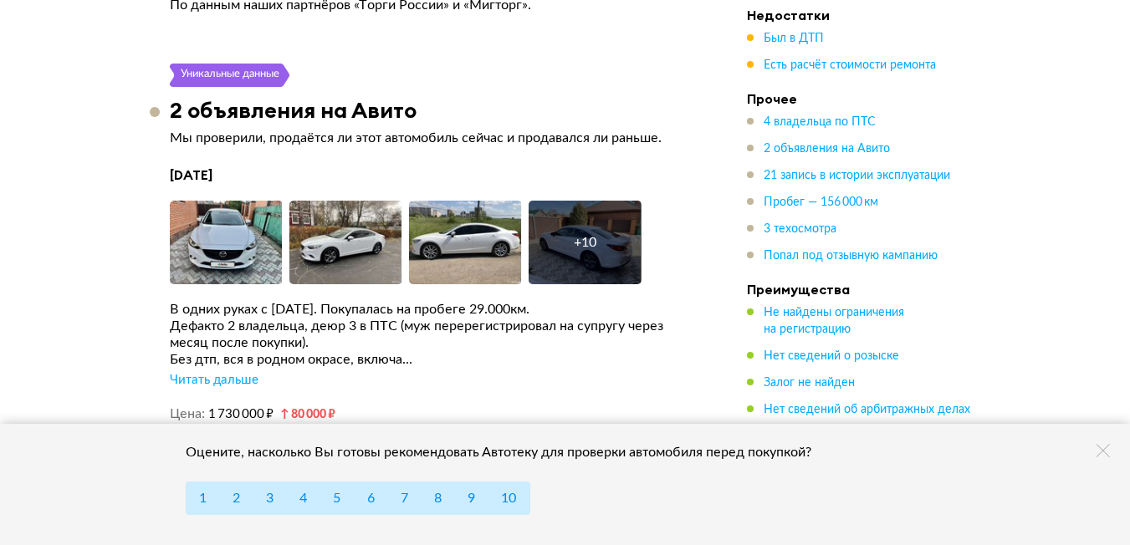
scroll to position [3642, 0]
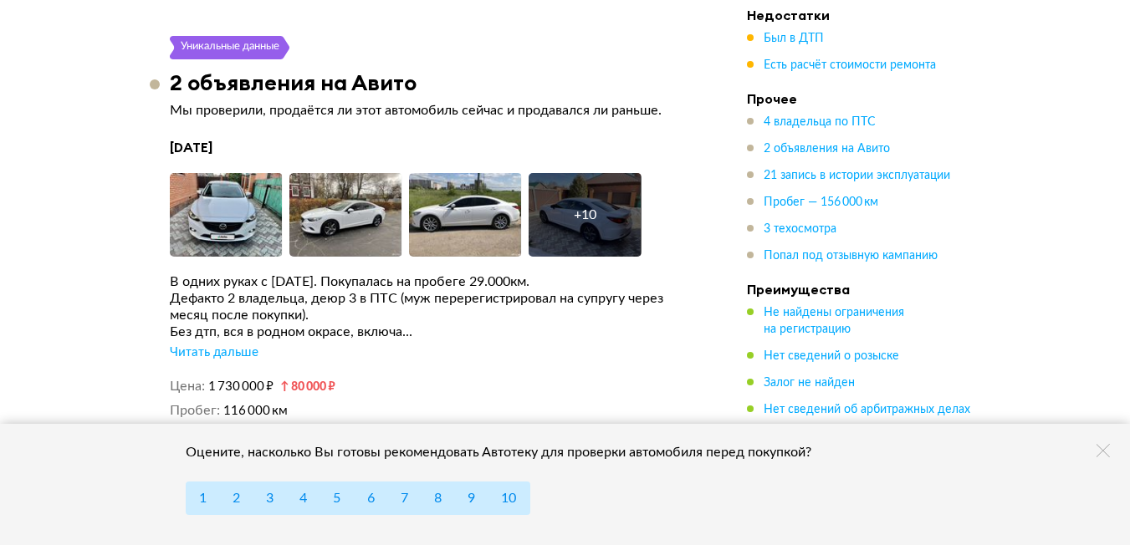
click at [224, 344] on div "Читать дальше" at bounding box center [214, 352] width 89 height 17
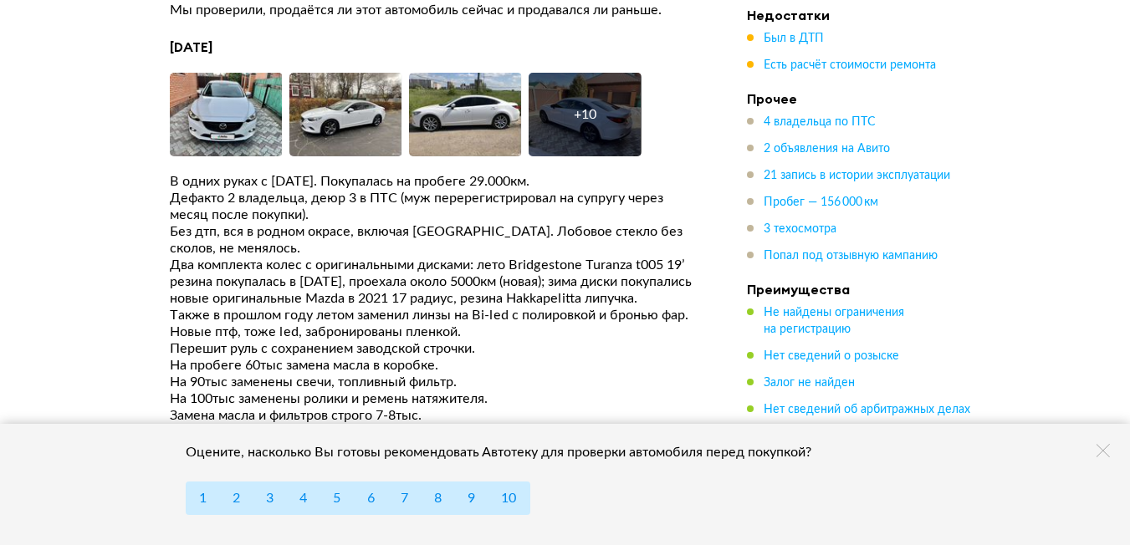
scroll to position [3726, 0]
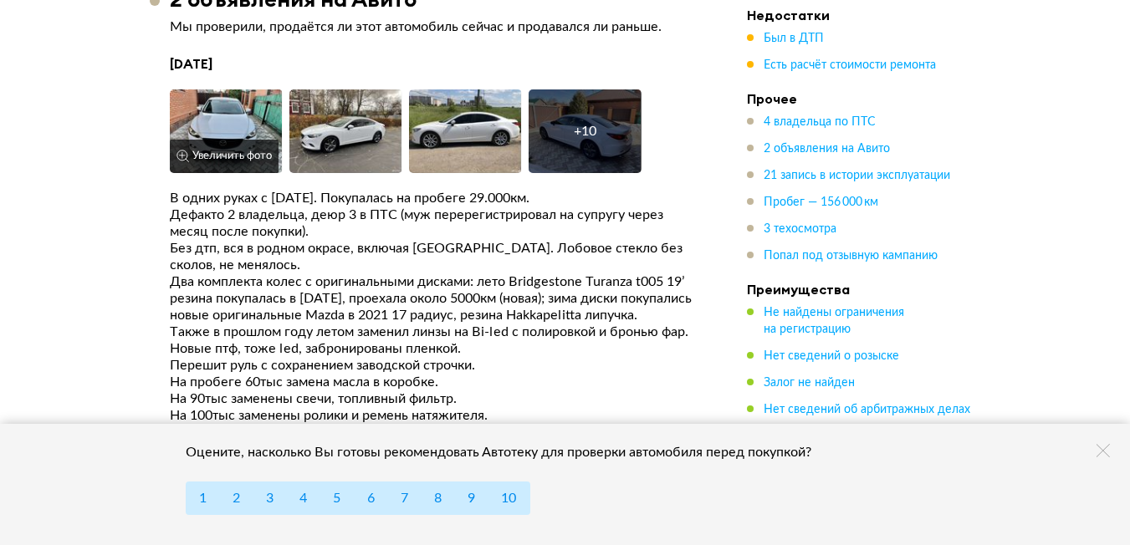
click at [233, 89] on img at bounding box center [226, 131] width 113 height 84
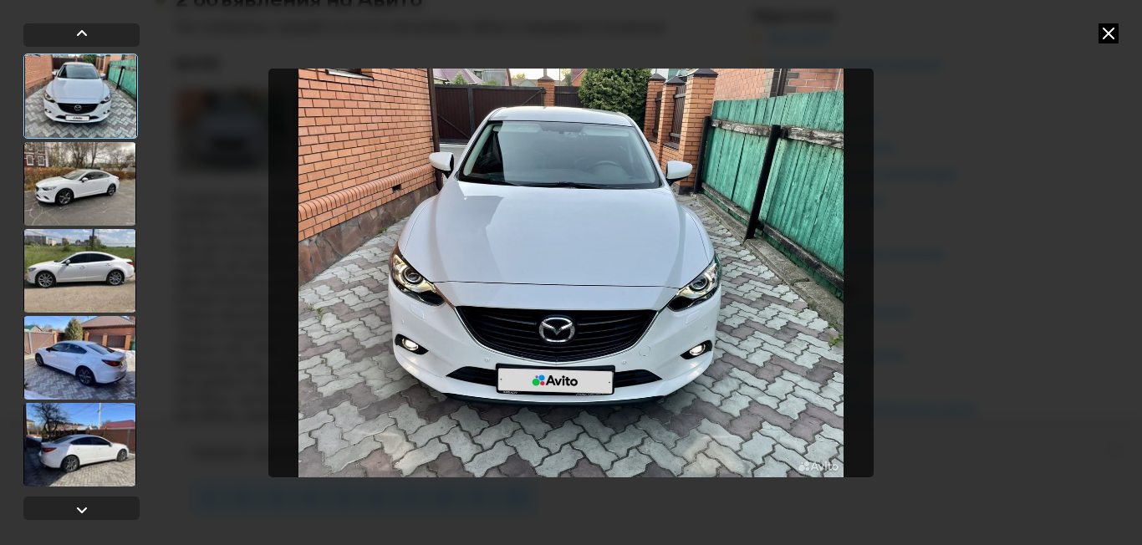
click at [100, 190] on div at bounding box center [79, 184] width 113 height 84
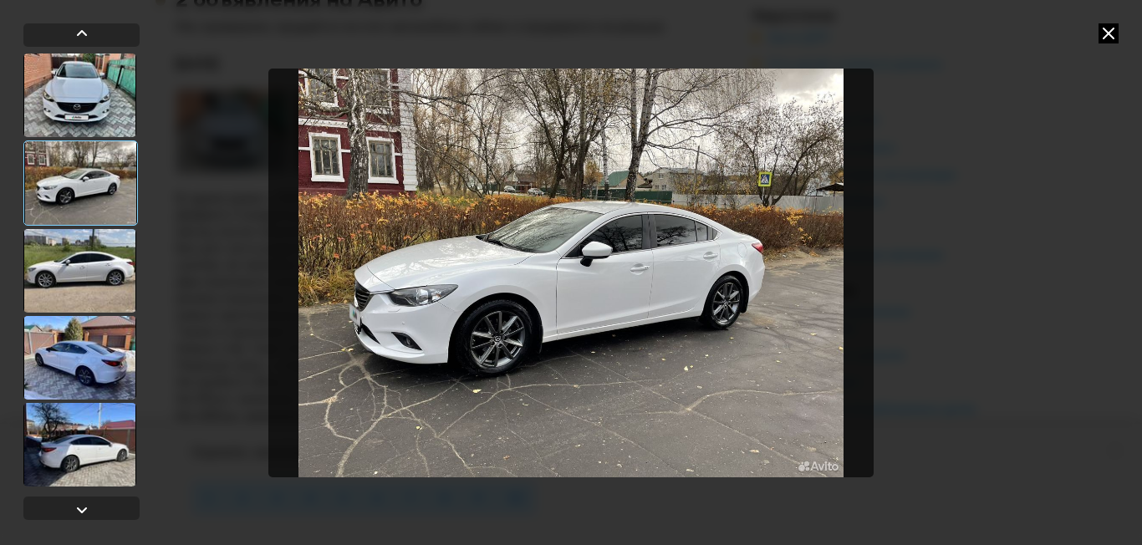
click at [94, 259] on div at bounding box center [79, 271] width 113 height 84
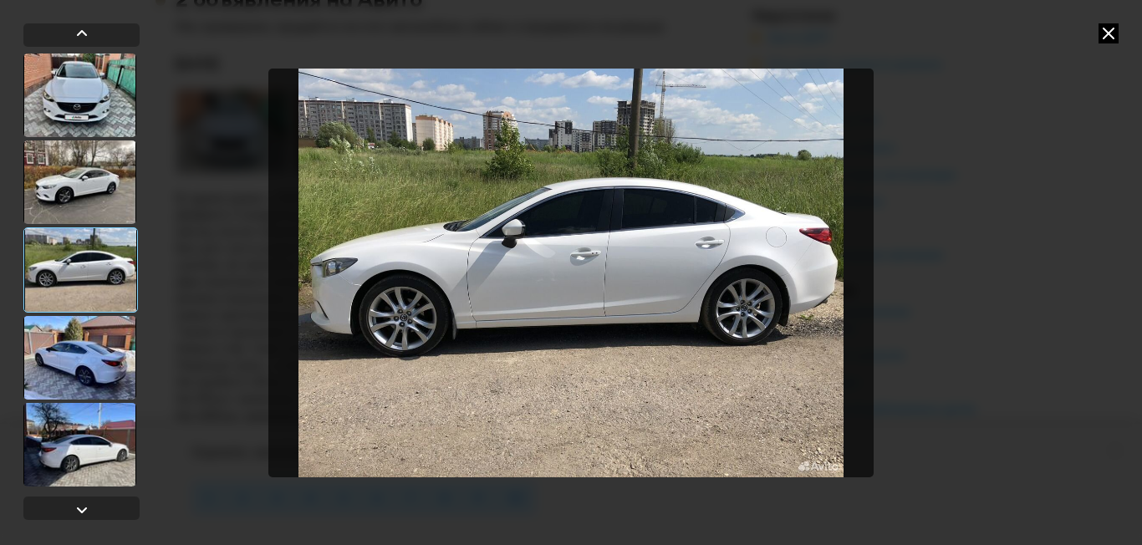
click at [89, 340] on div at bounding box center [79, 358] width 113 height 84
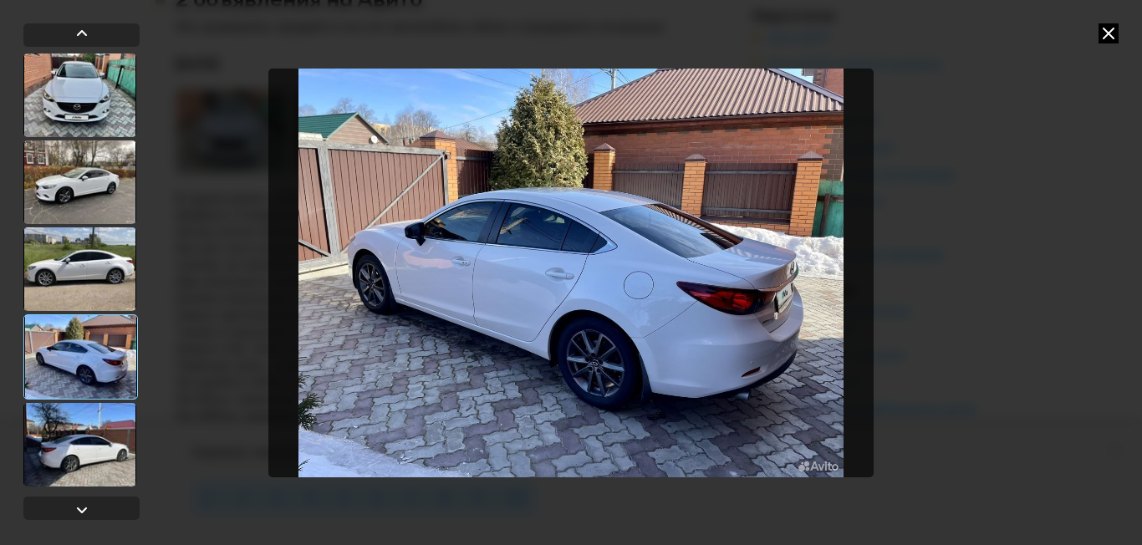
click at [1109, 36] on icon at bounding box center [1109, 33] width 20 height 20
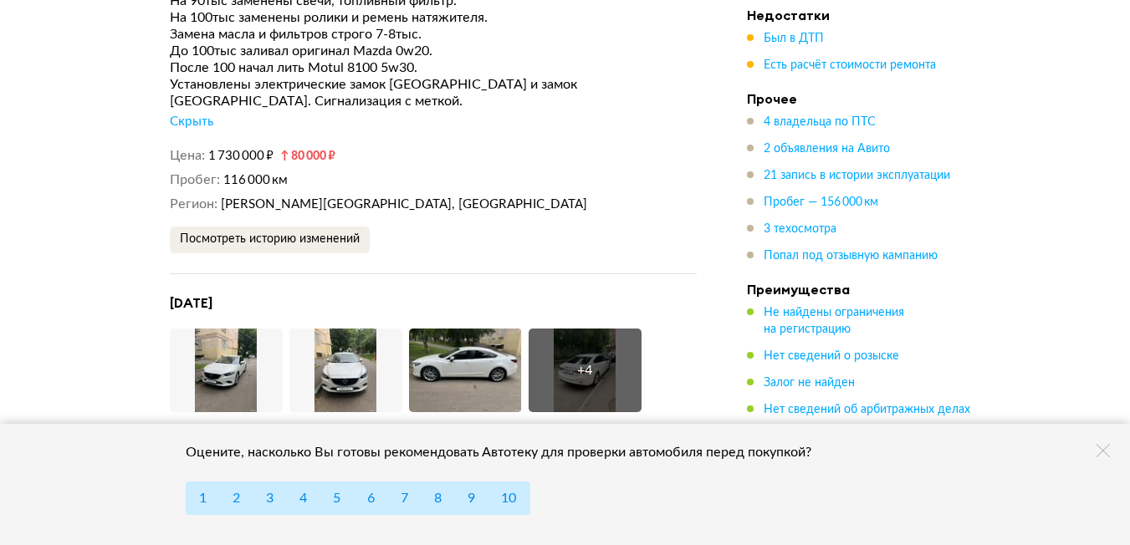
scroll to position [4144, 0]
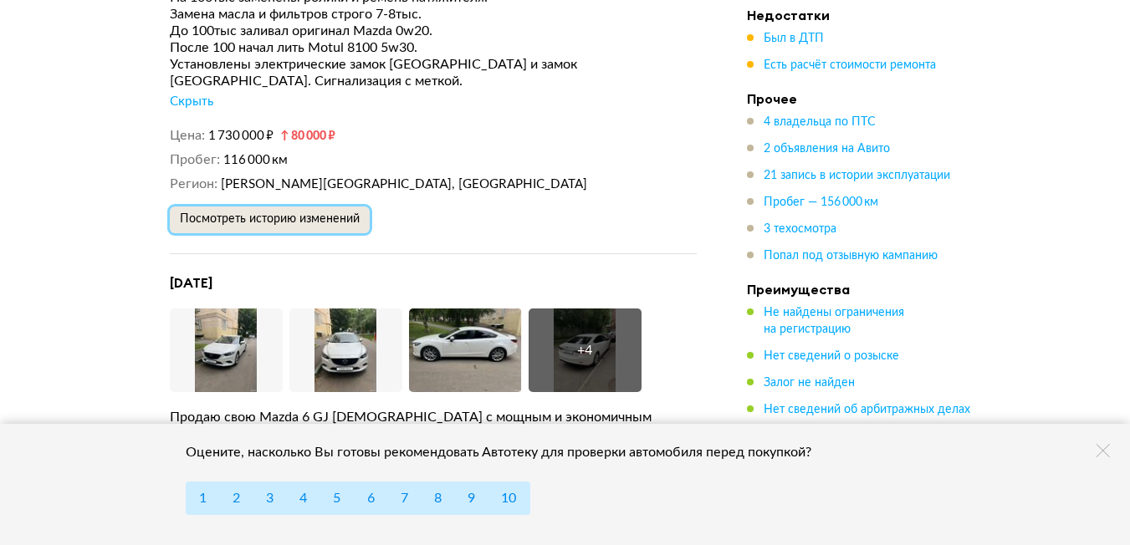
click at [349, 213] on span "Посмотреть историю изменений" at bounding box center [270, 219] width 180 height 12
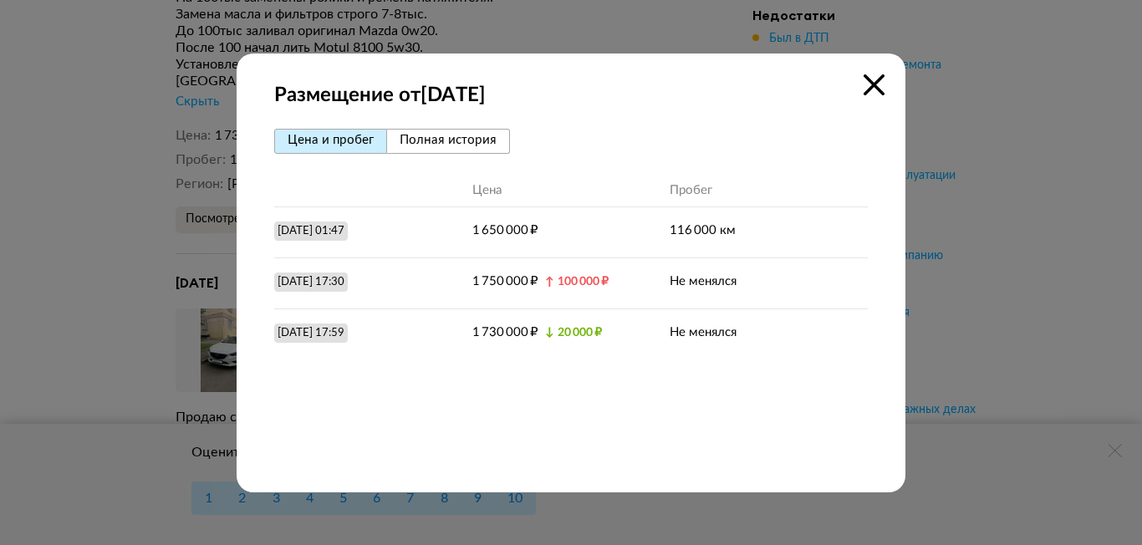
click at [879, 88] on icon at bounding box center [874, 84] width 21 height 21
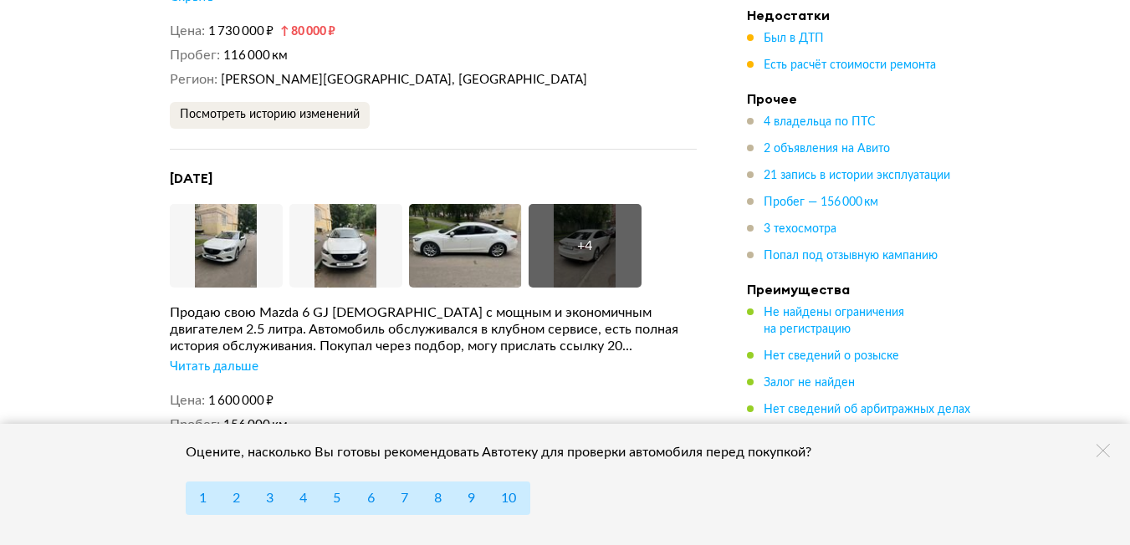
scroll to position [4311, 0]
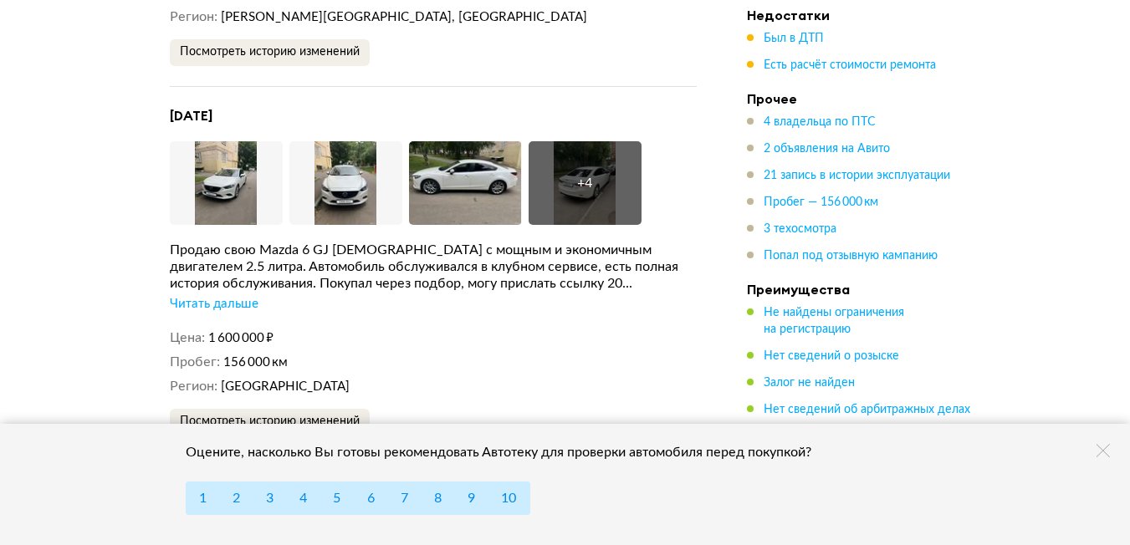
click at [212, 296] on div "Читать дальше" at bounding box center [214, 304] width 89 height 17
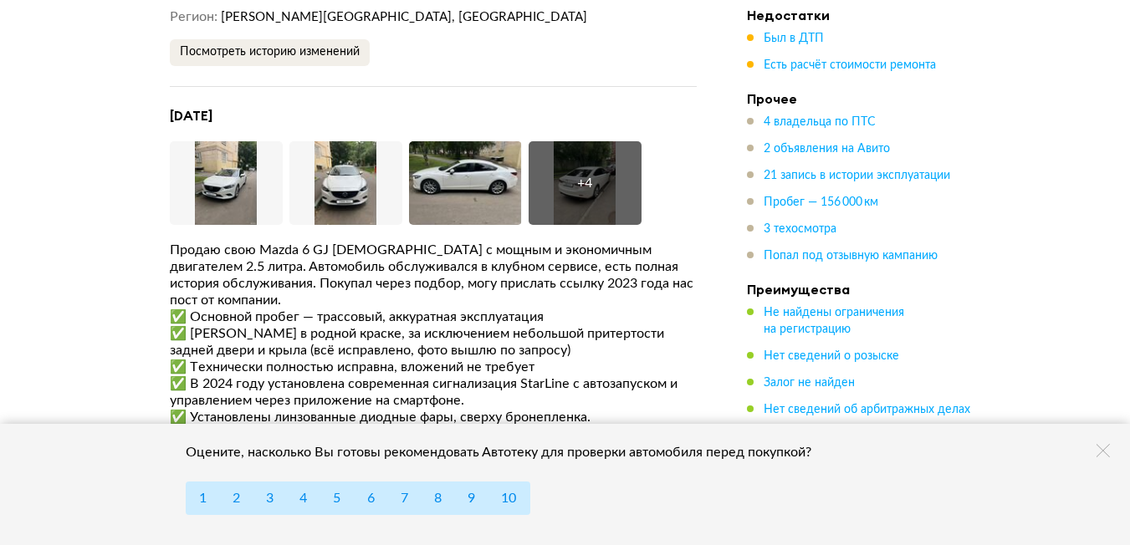
scroll to position [4395, 0]
